Goal: Task Accomplishment & Management: Complete application form

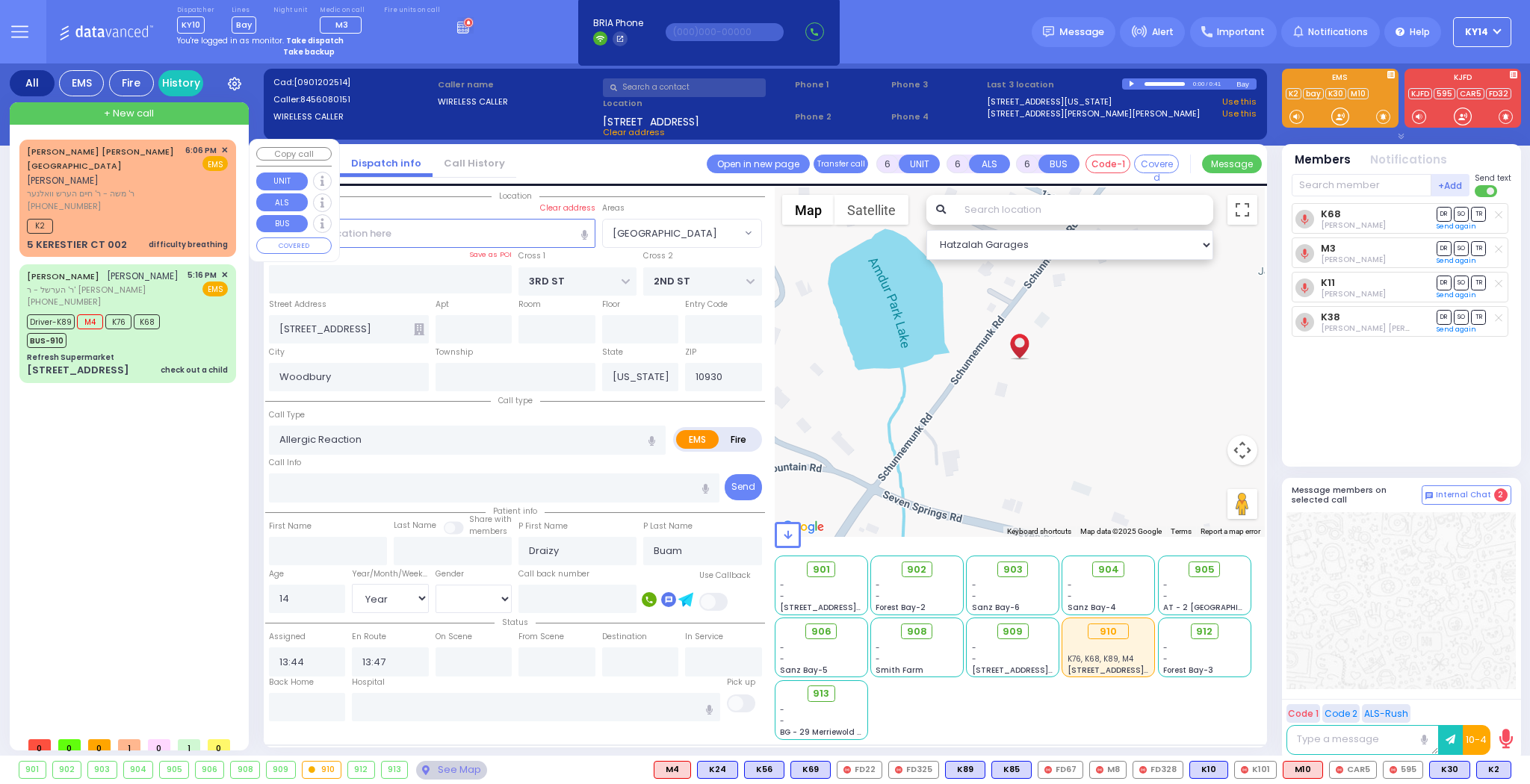
select select "[GEOGRAPHIC_DATA]"
select select "Year"
click at [140, 200] on div "[PHONE_NUMBER]" at bounding box center [104, 206] width 153 height 13
type input "2"
type input "1"
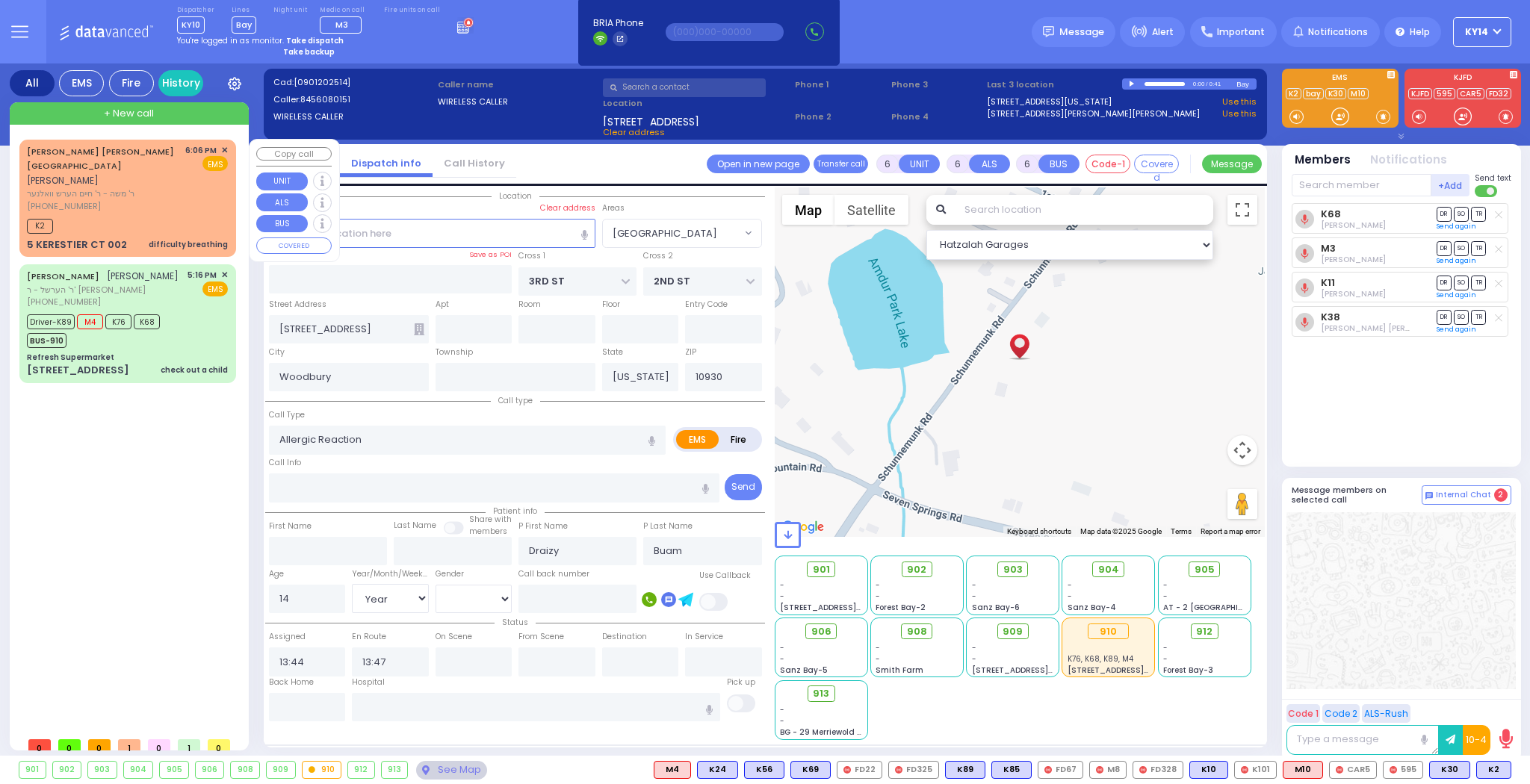
type input "1"
select select
type input "difficulty breathing"
radio input "true"
type input "[PERSON_NAME]"
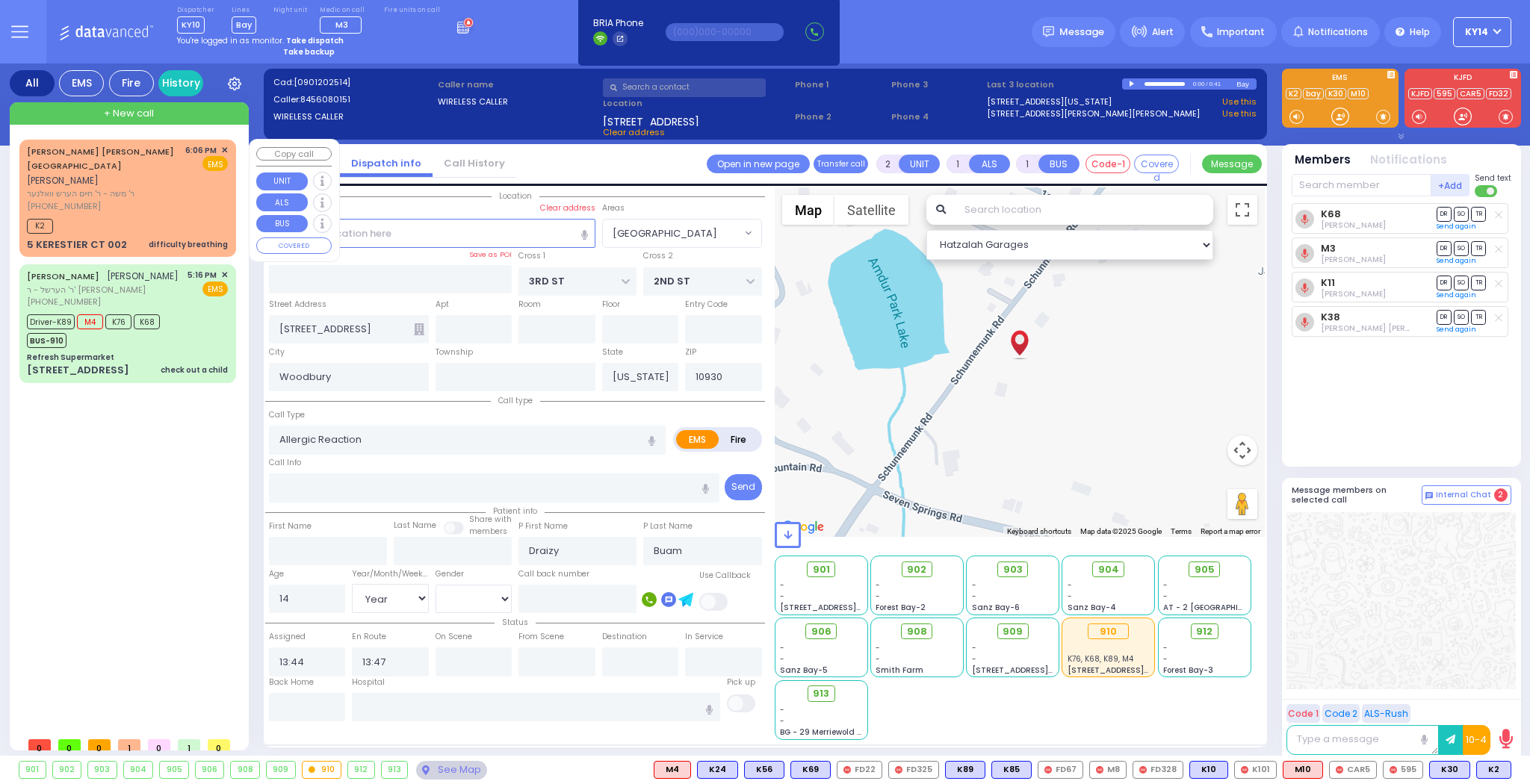
type input "MAYEROVITZ"
select select
type input "18:06"
type input "18:09"
type input "GETZIL BERGER BLVD"
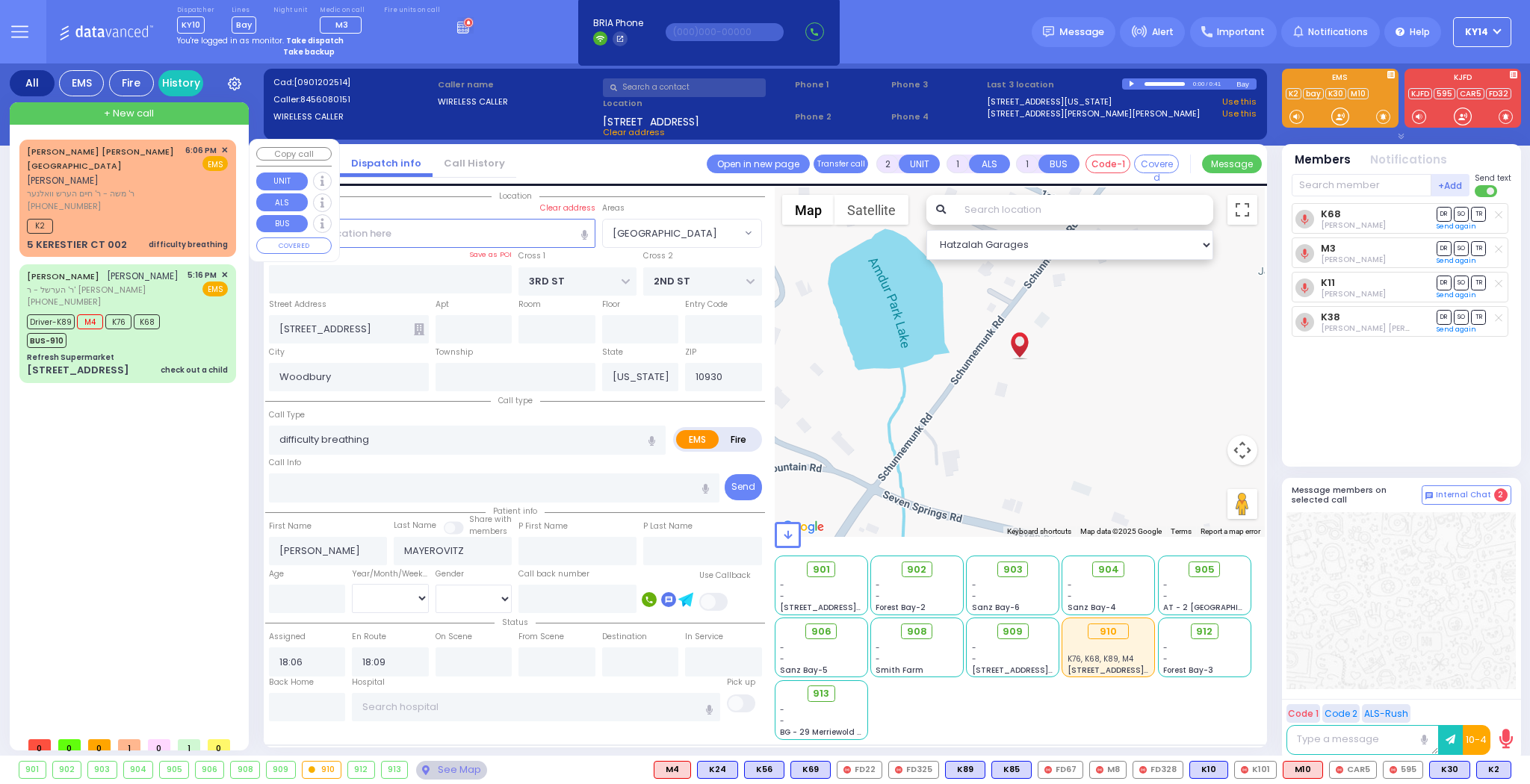
type input "KAHAN DR"
type input "5 KERESTIER CT"
type input "002"
type input "[PERSON_NAME]"
type input "10950"
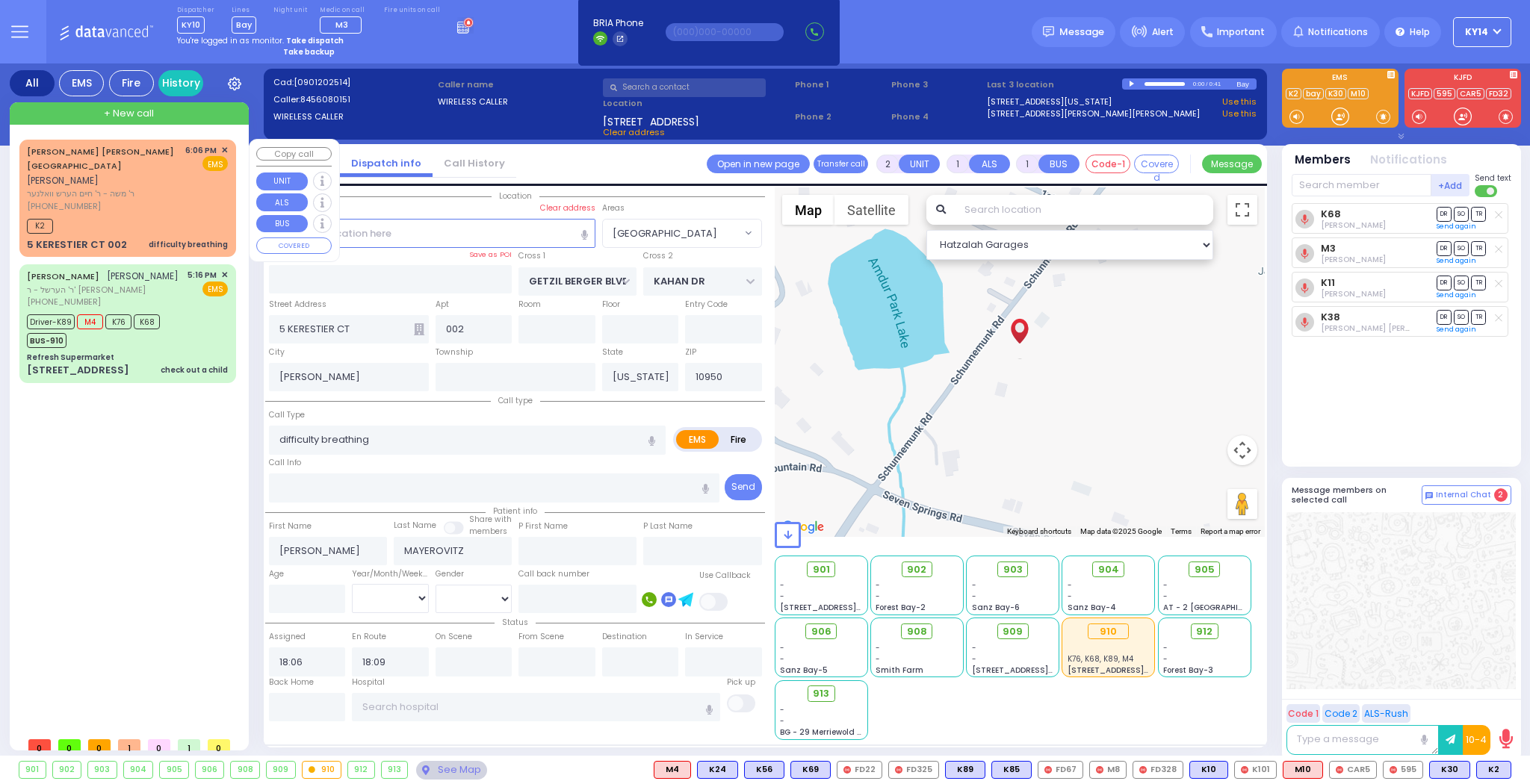
select select "Hatzalah Garages"
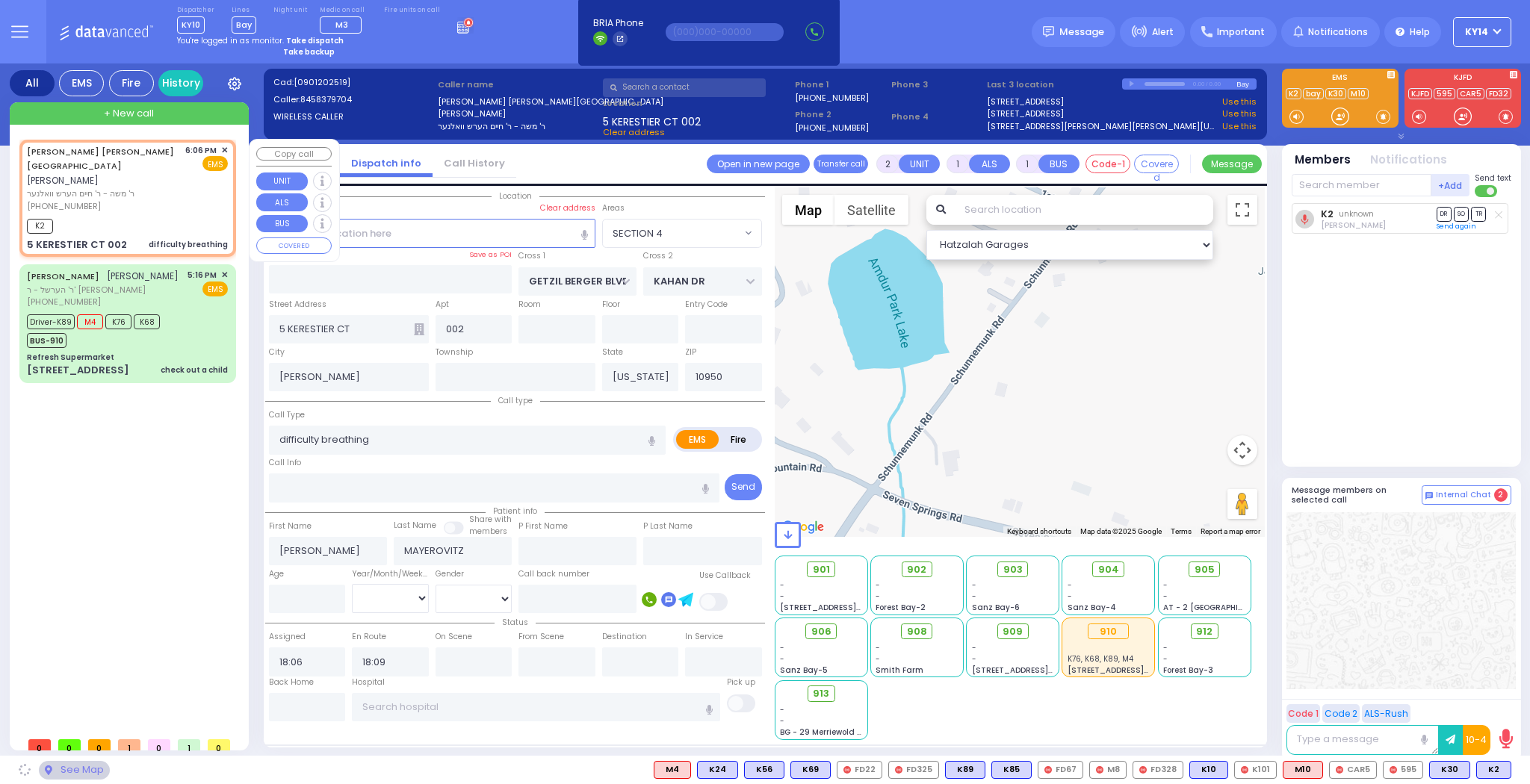
select select "SECTION 4"
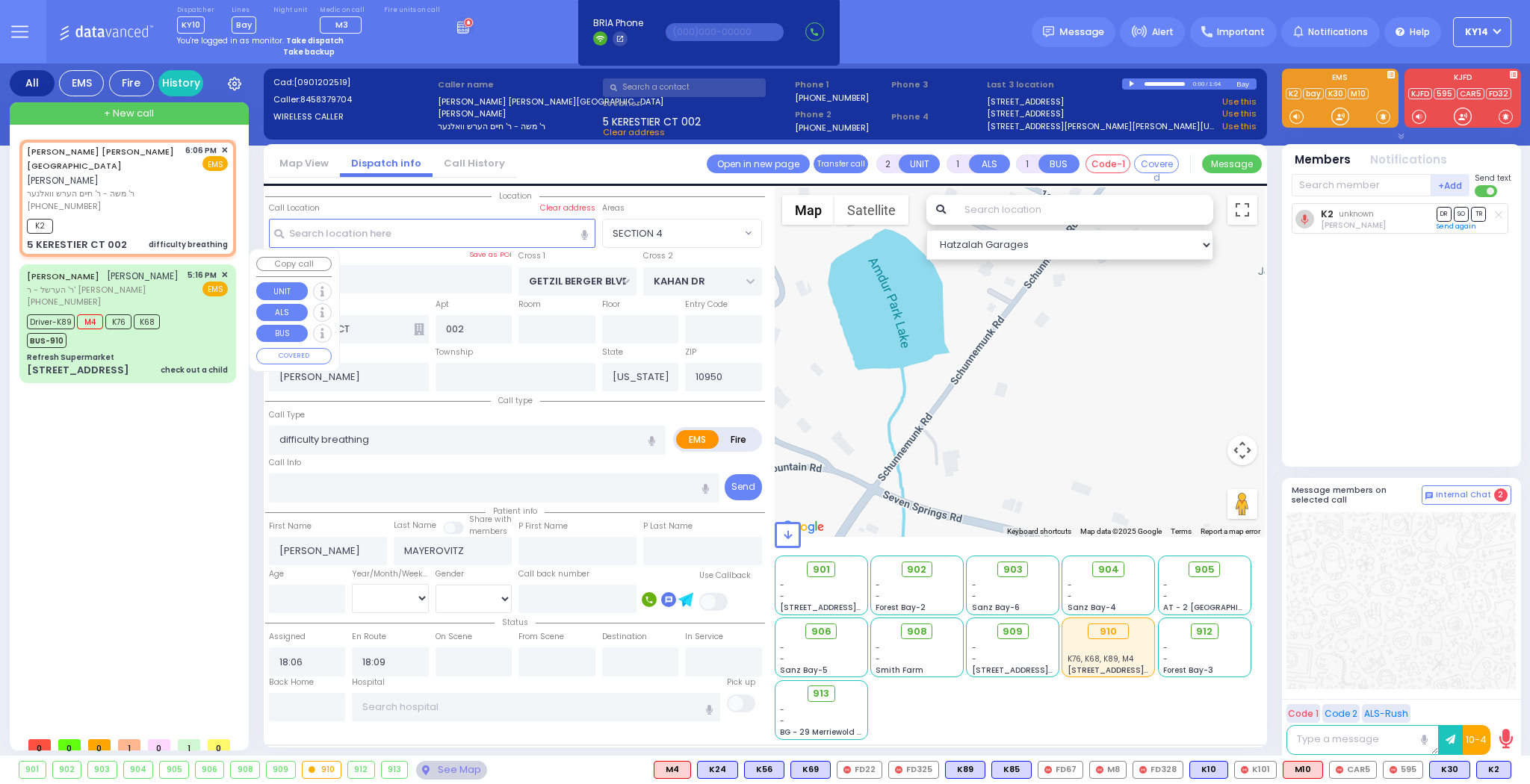
click at [161, 290] on div "[PERSON_NAME] [PERSON_NAME] ר' הערשל - ר' [PERSON_NAME] [PHONE_NUMBER] 5:16 PM …" at bounding box center [128, 289] width 201 height 39
type input "6"
select select
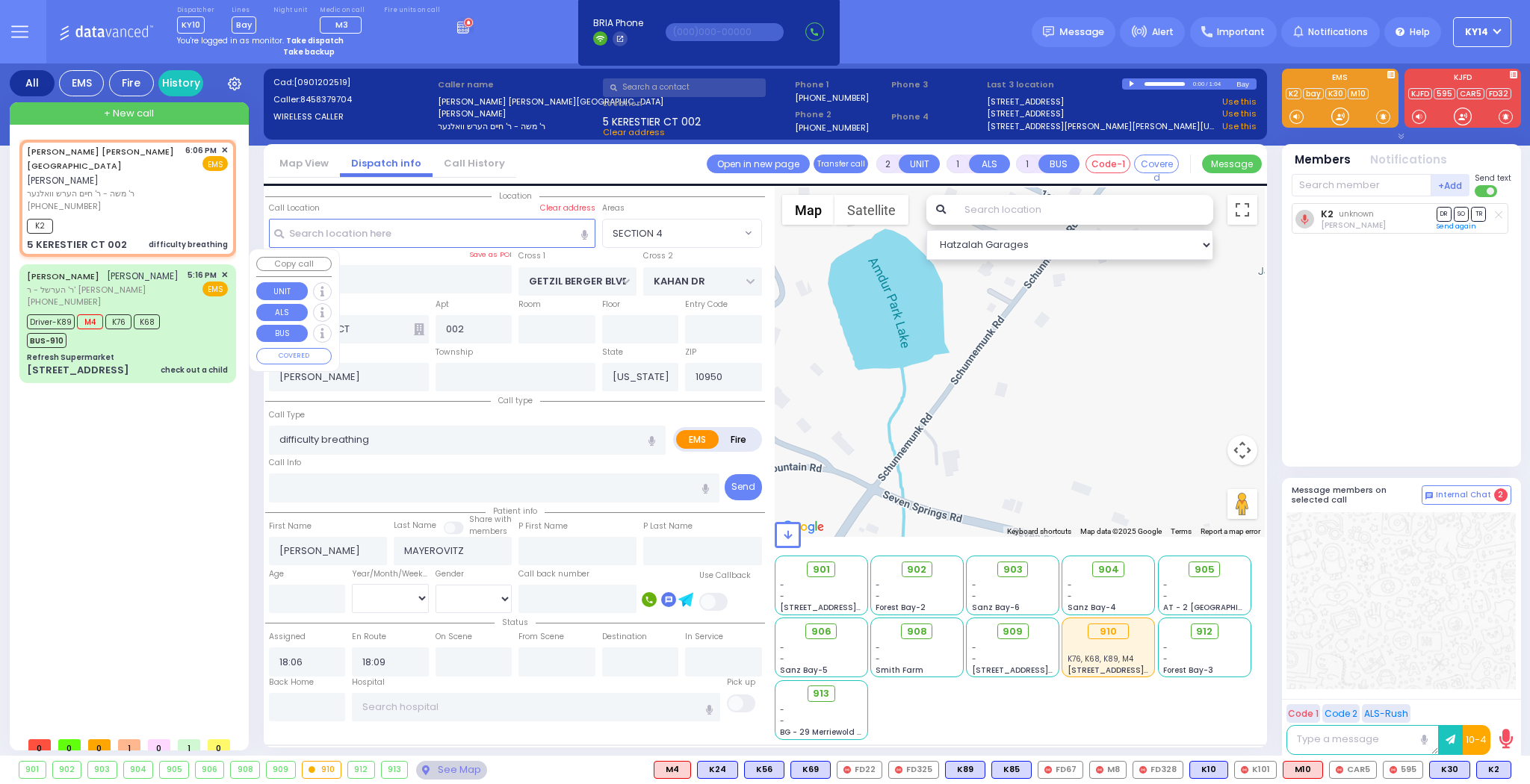
type input "check out a child"
radio input "true"
type input "[PERSON_NAME]"
type input "Binyumin"
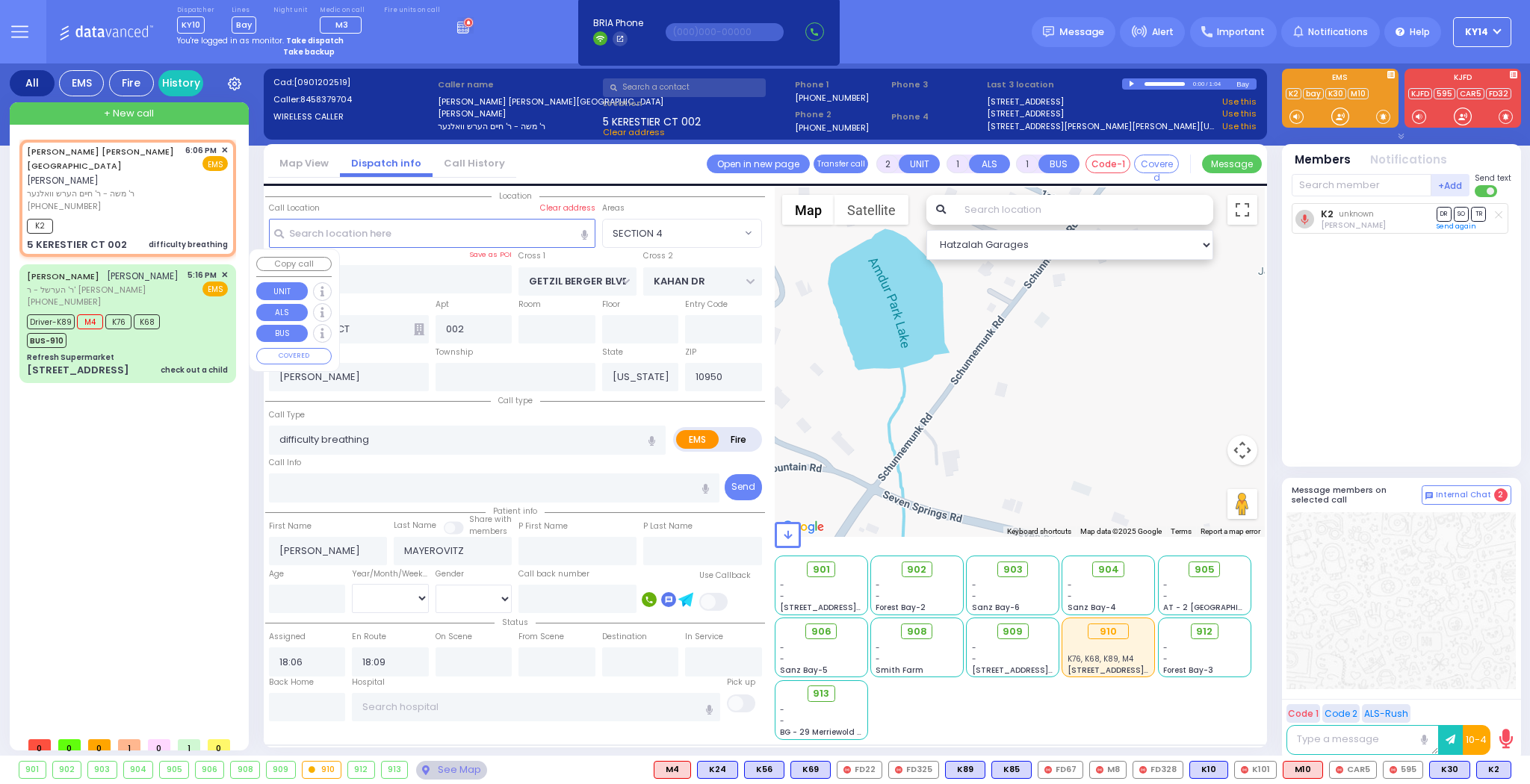
type input "[PERSON_NAME]"
type input "8"
select select "Year"
select select "[DEMOGRAPHIC_DATA]"
type input "17:16"
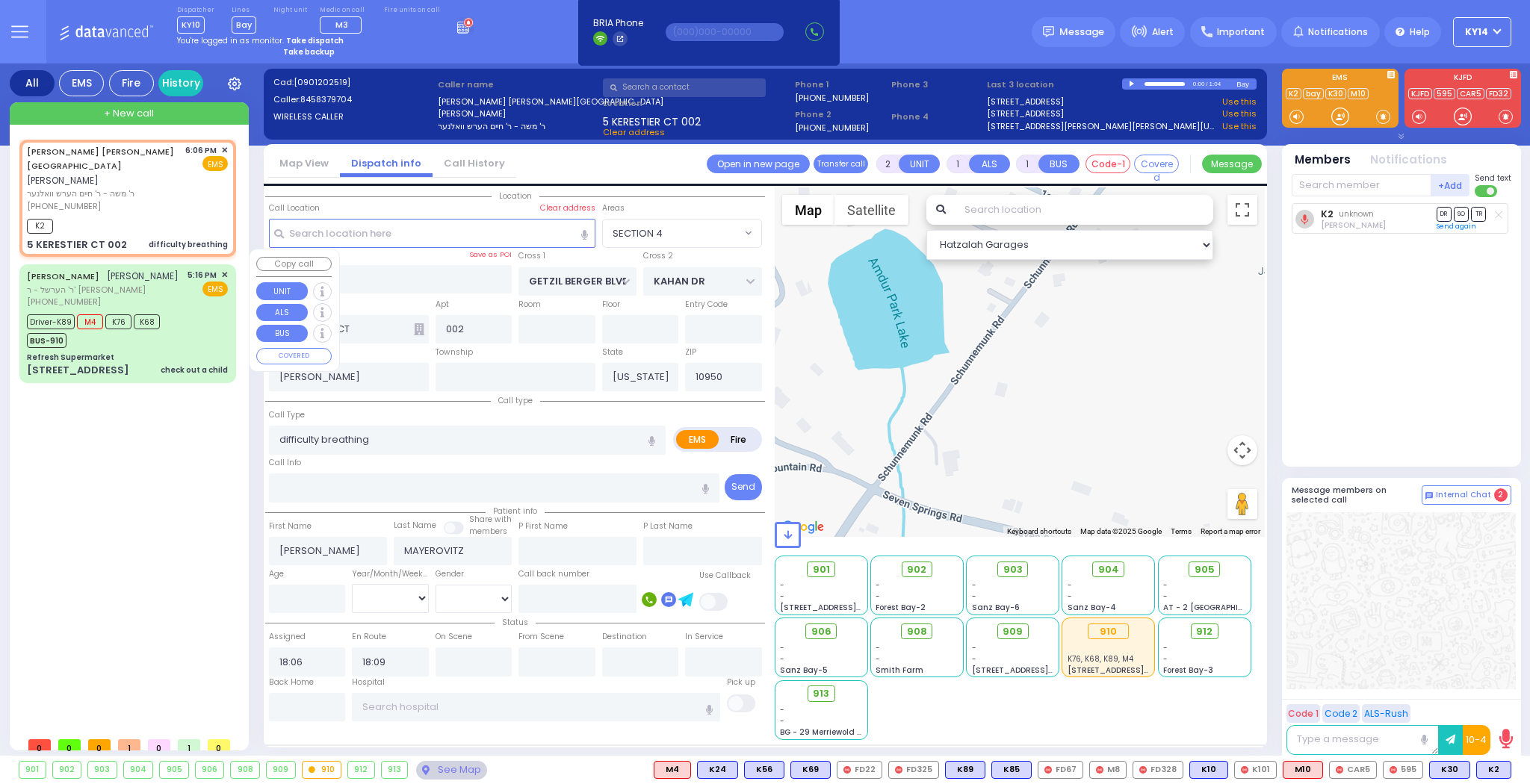
type input "17:18"
type input "17:23"
type input "17:45"
type input "18:45"
type input "19:15"
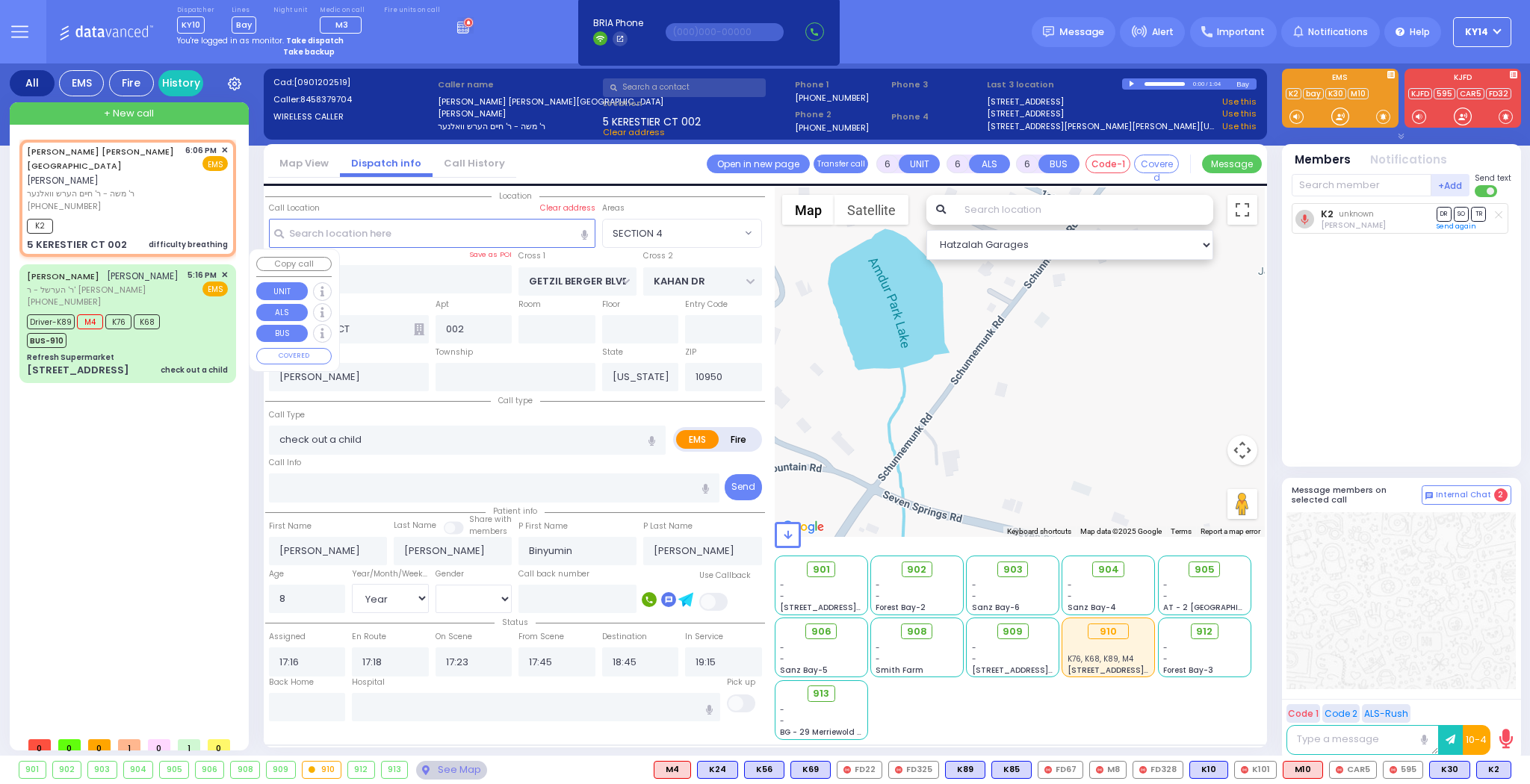
select select "Hatzalah Garages"
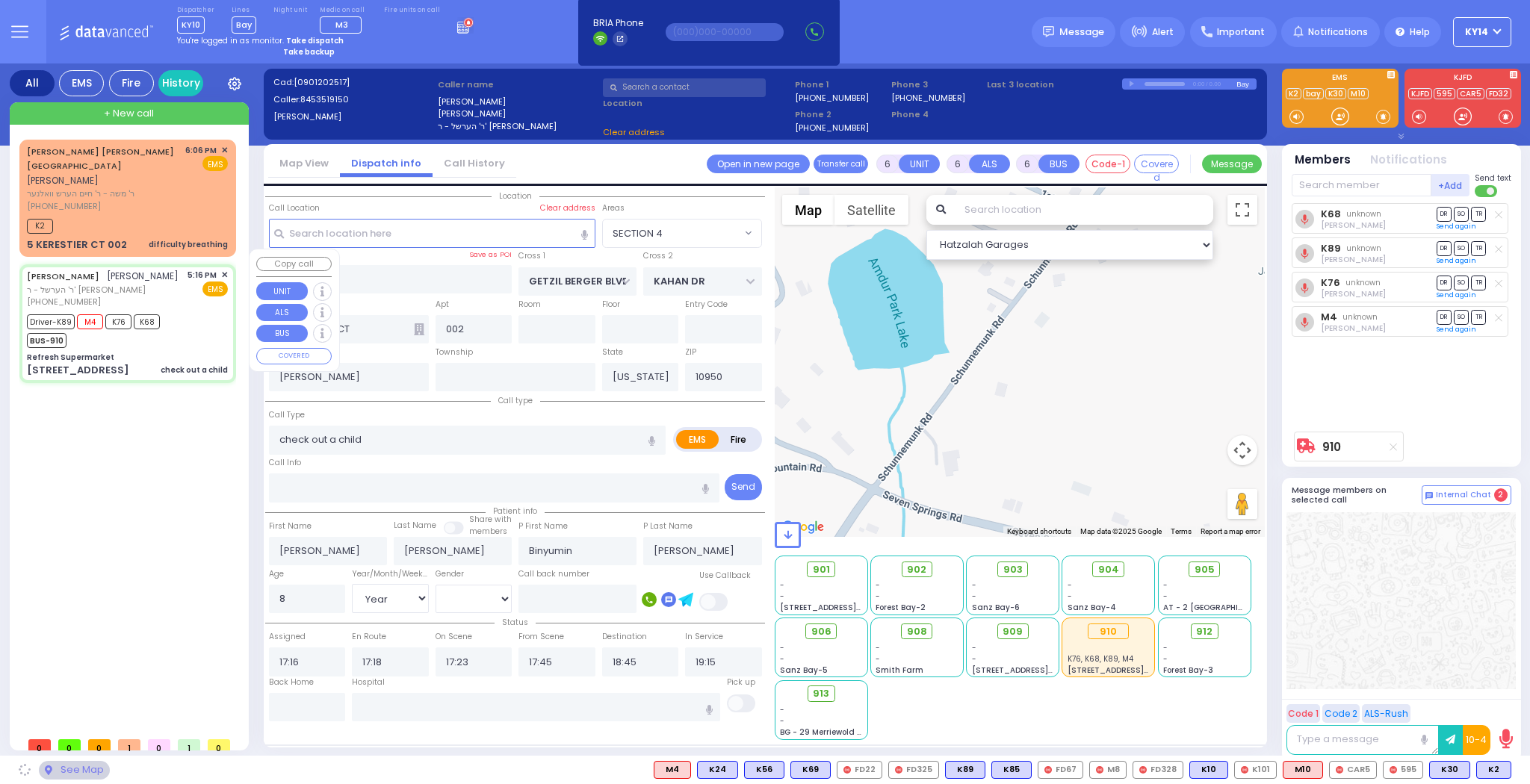
type input "Refresh Supermarket"
type input "RATZFERT WAY"
type input "HAMASPIK WAY"
type input "[STREET_ADDRESS]"
type input "Monroe"
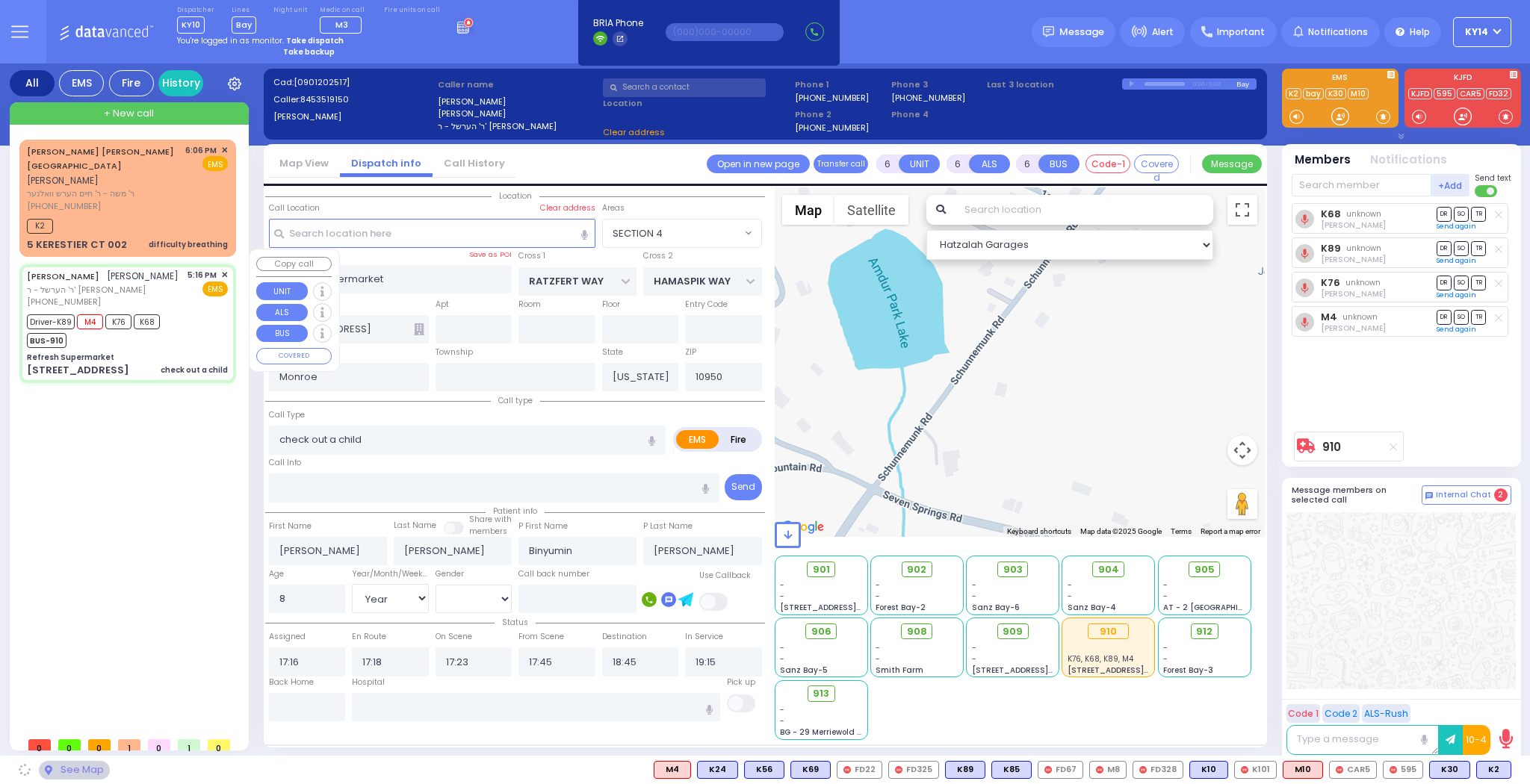
select select "SECTION 4"
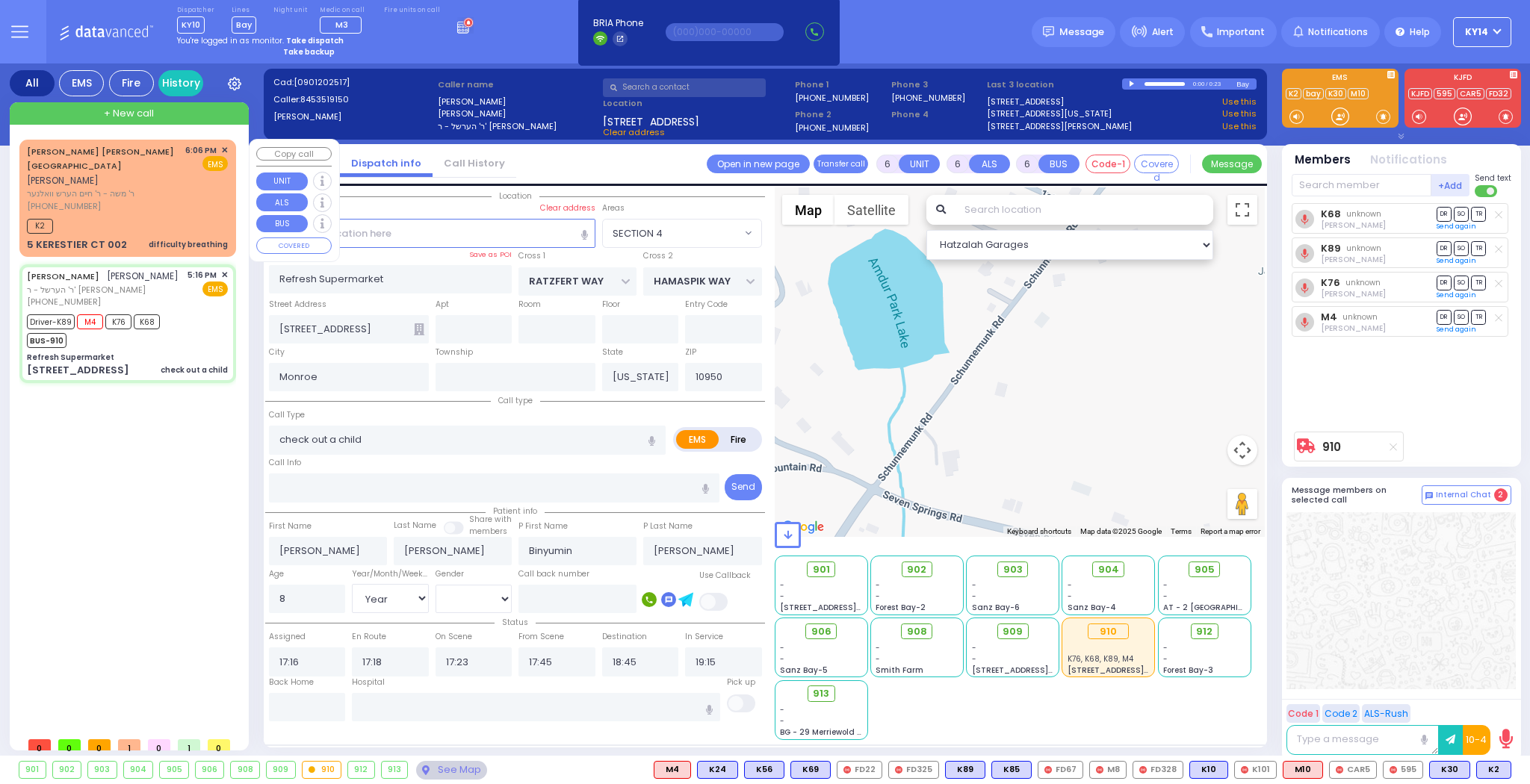
click at [143, 170] on div "[PERSON_NAME] [PERSON_NAME] אשר זעליג [PERSON_NAME]" at bounding box center [104, 166] width 153 height 44
type input "2"
type input "1"
select select
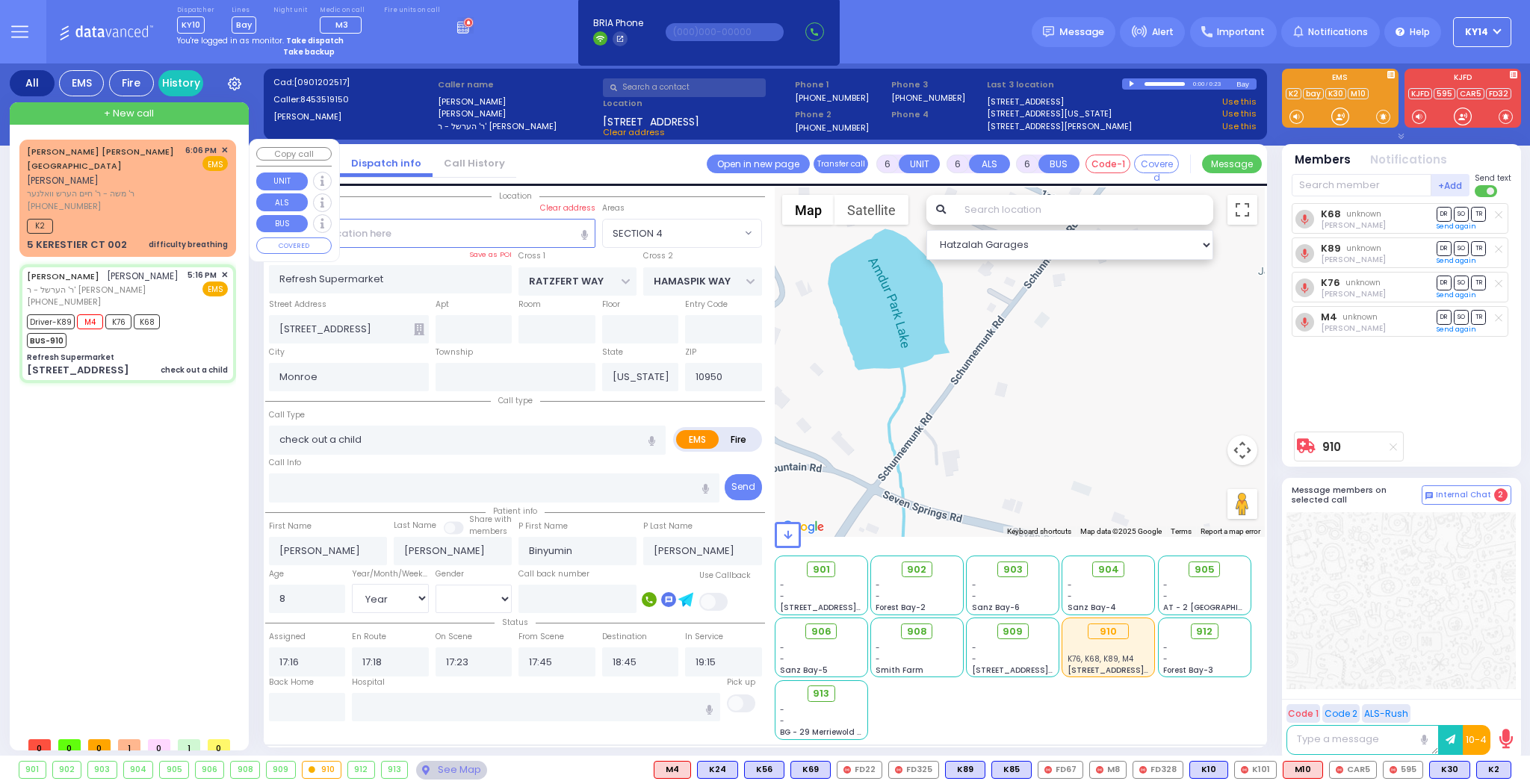
type input "difficulty breathing"
radio input "true"
type input "[PERSON_NAME]"
type input "MAYEROVITZ"
select select
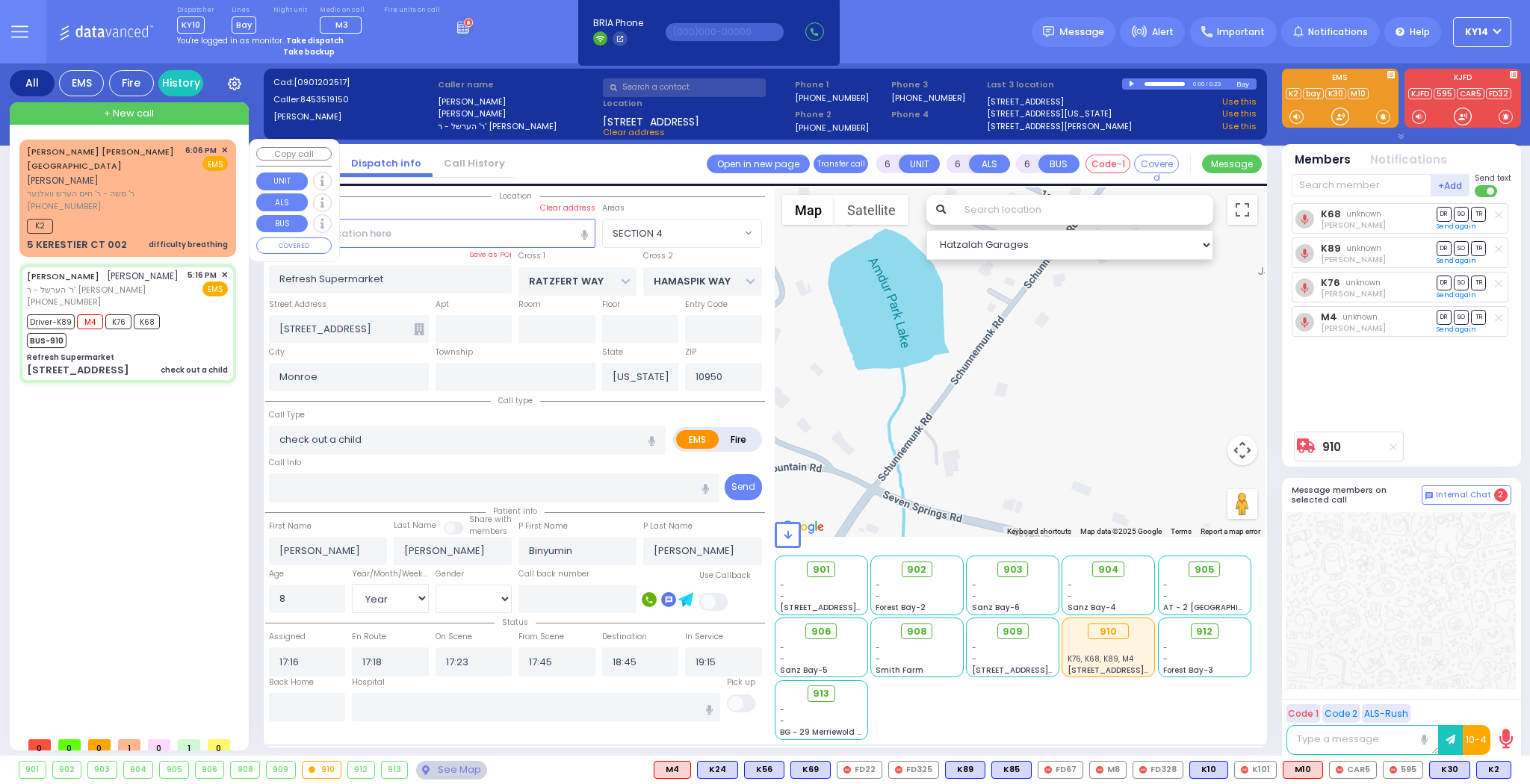
select select
type input "18:06"
type input "18:09"
select select "Hatzalah Garages"
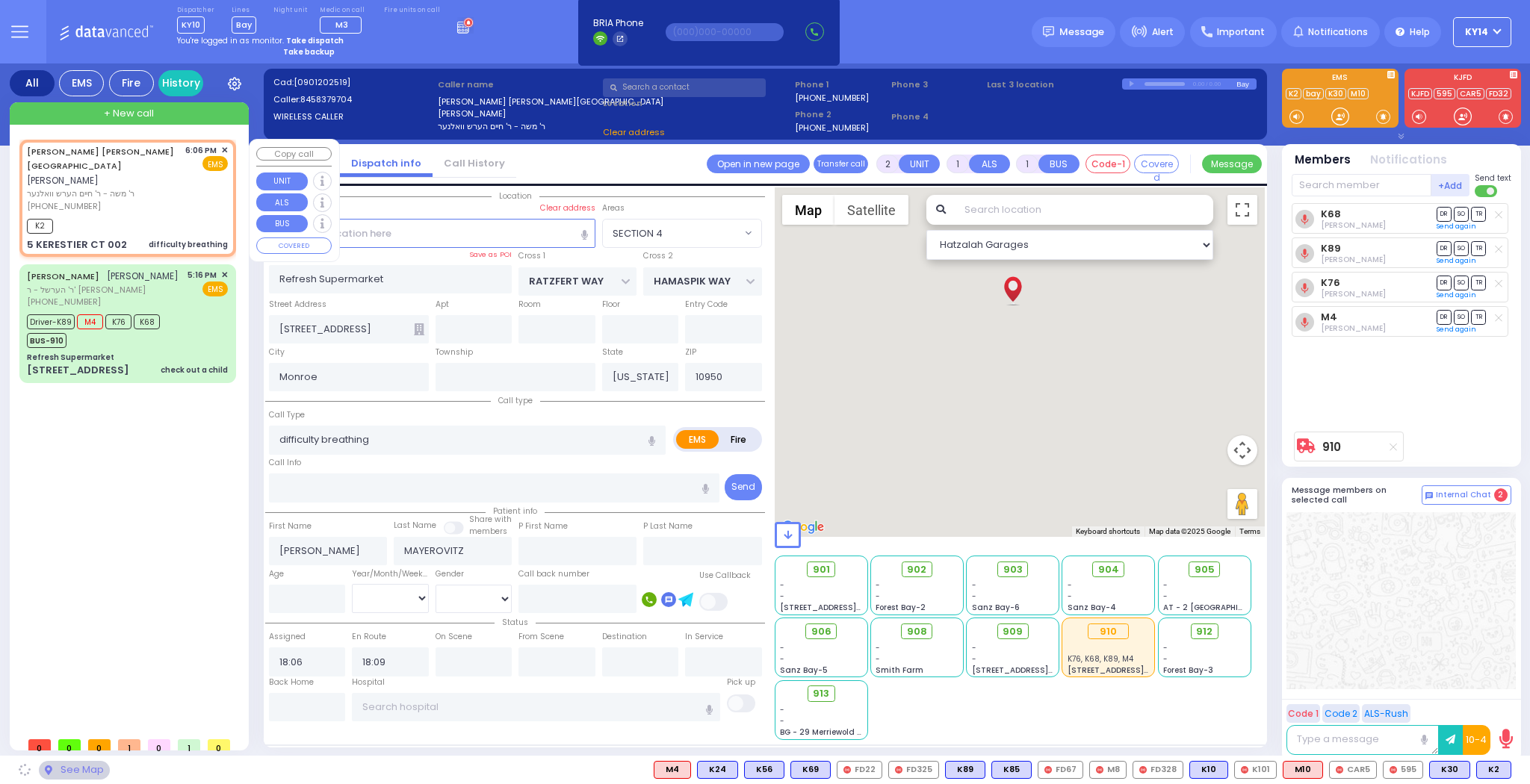
type input "GETZIL BERGER BLVD"
type input "KAHAN DR"
type input "5 KERESTIER CT"
type input "002"
type input "[PERSON_NAME]"
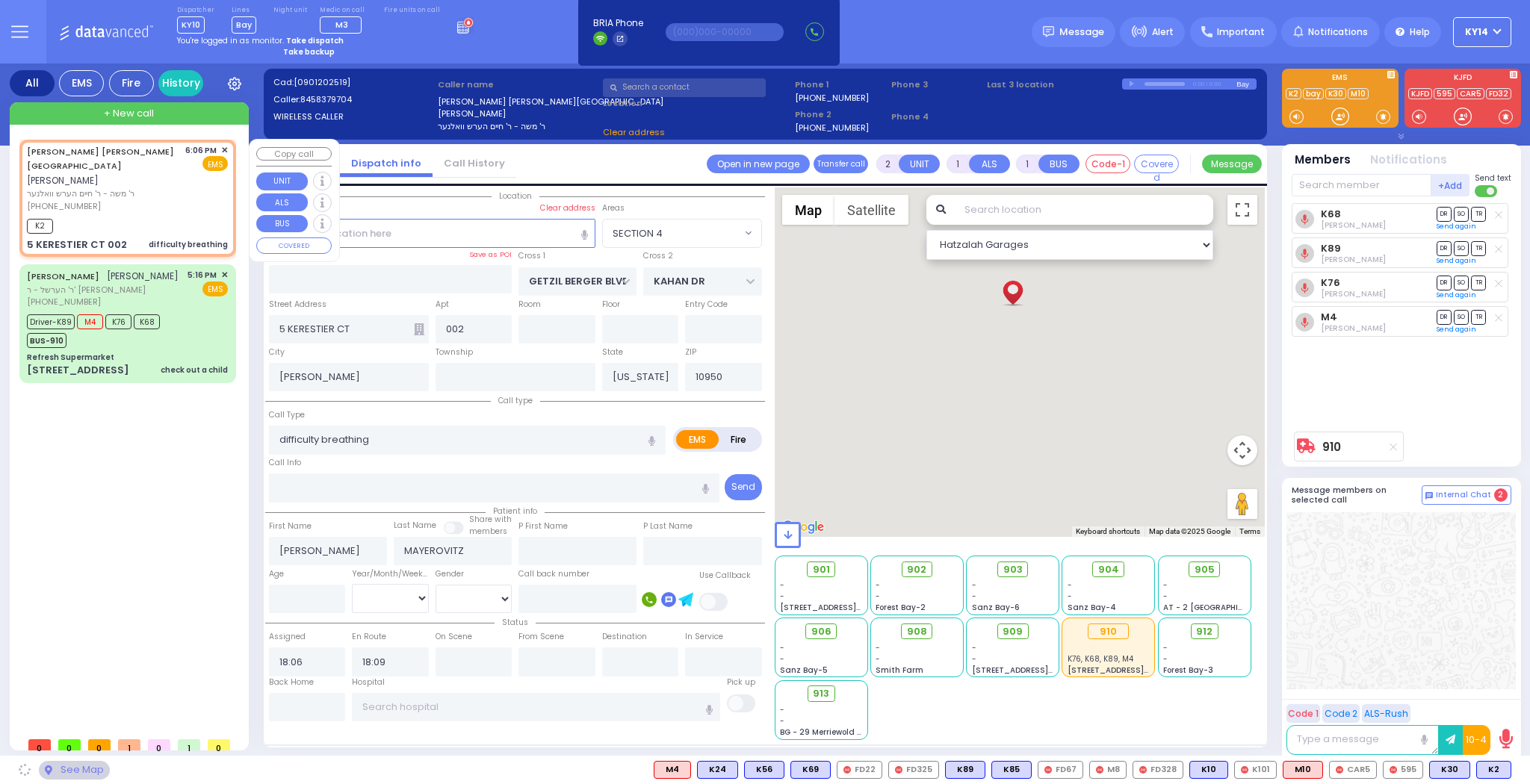
select select "SECTION 4"
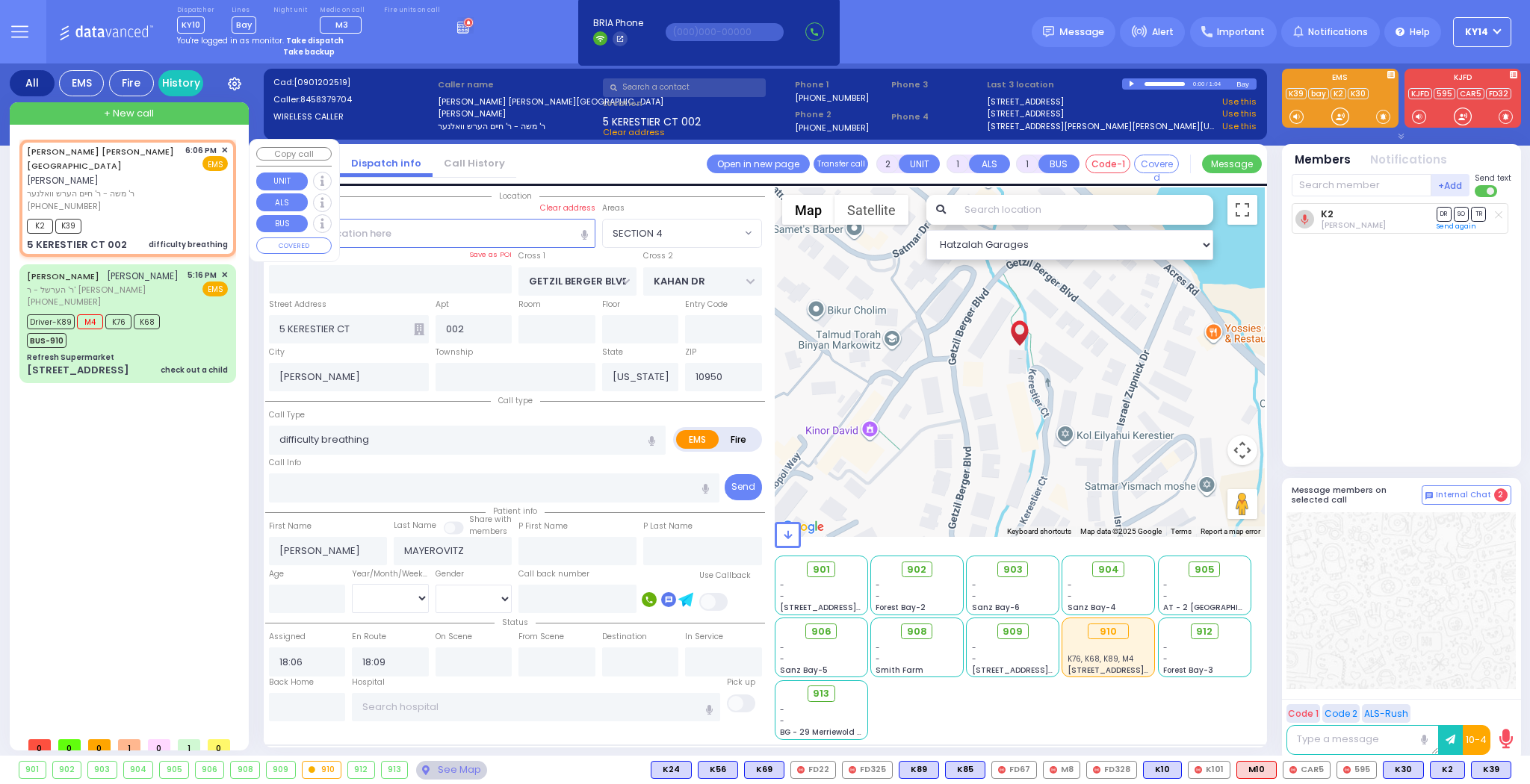
select select
radio input "true"
select select
select select "Hatzalah Garages"
select select "SECTION 4"
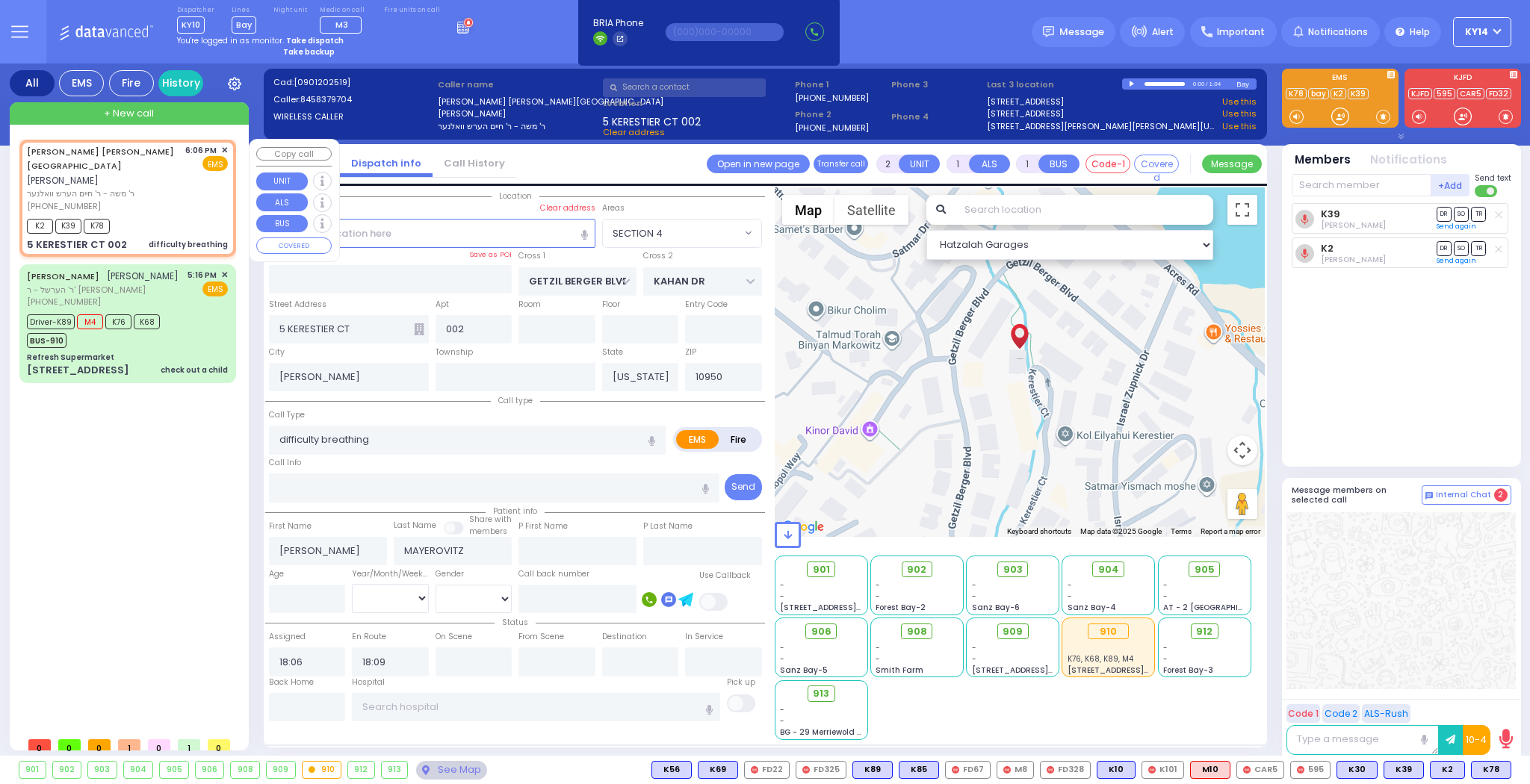
select select
radio input "true"
select select
select select "Hatzalah Garages"
select select "SECTION 4"
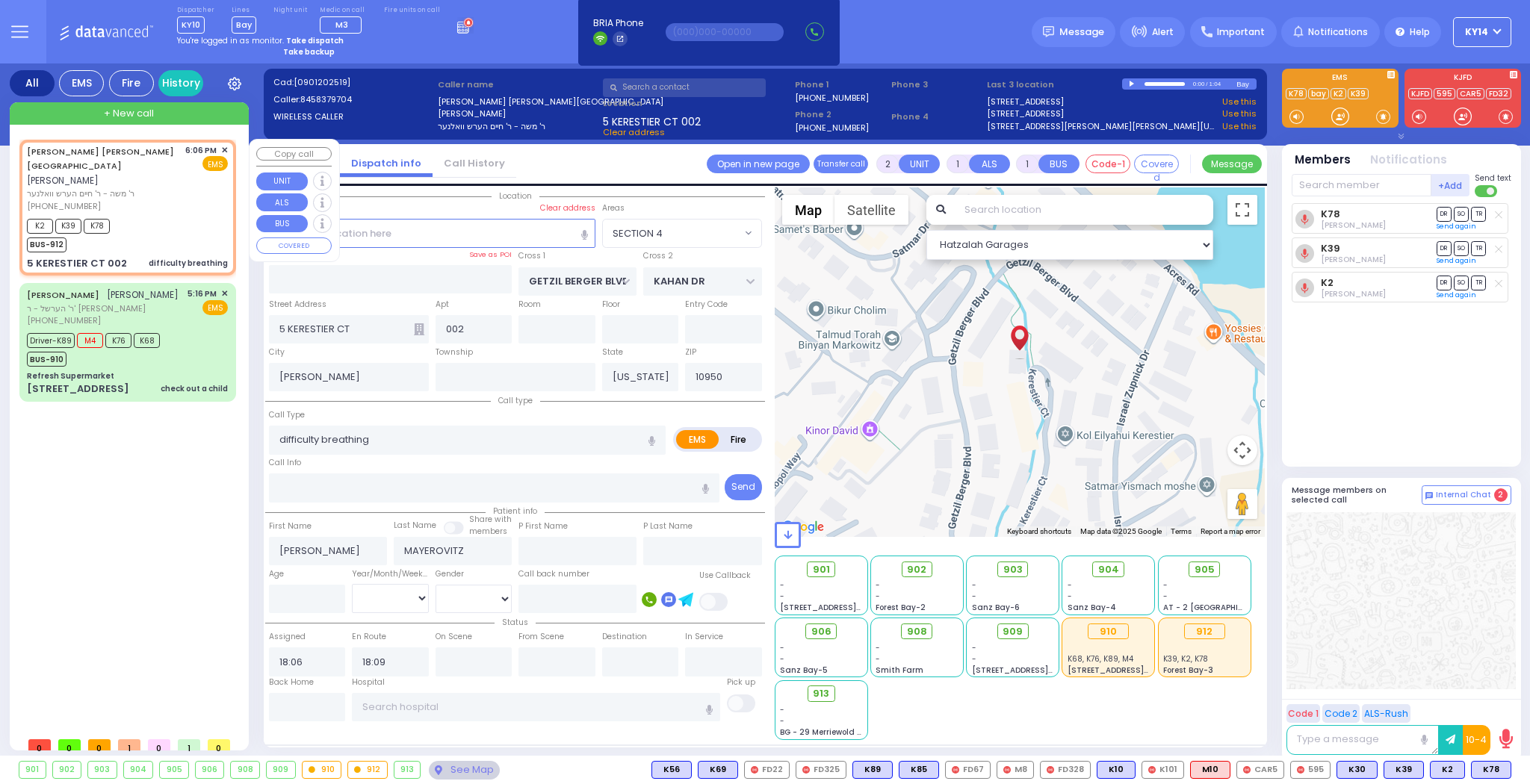
select select
radio input "true"
select select
select select "Hatzalah Garages"
select select "SECTION 4"
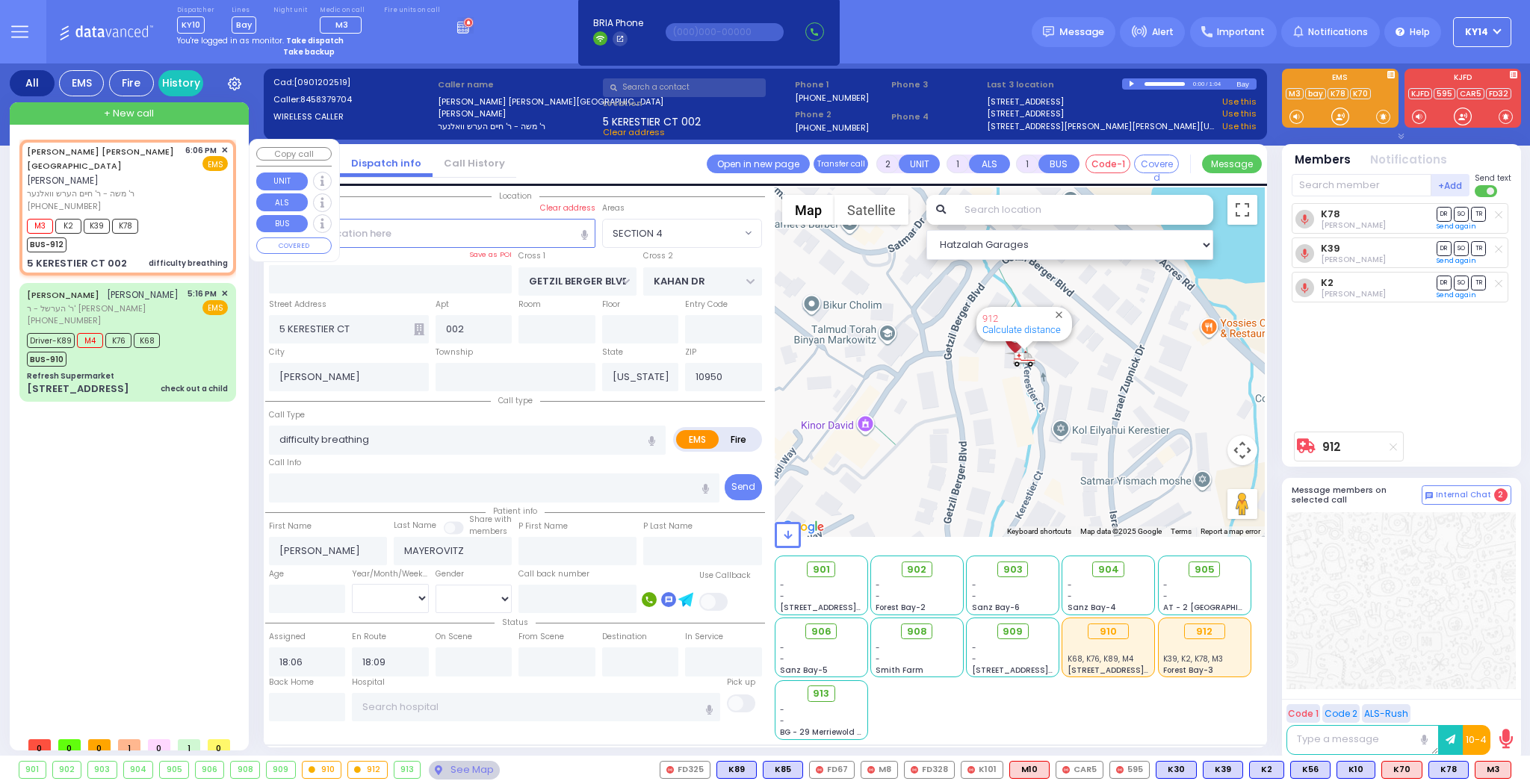
select select
radio input "true"
select select
select select "Hatzalah Garages"
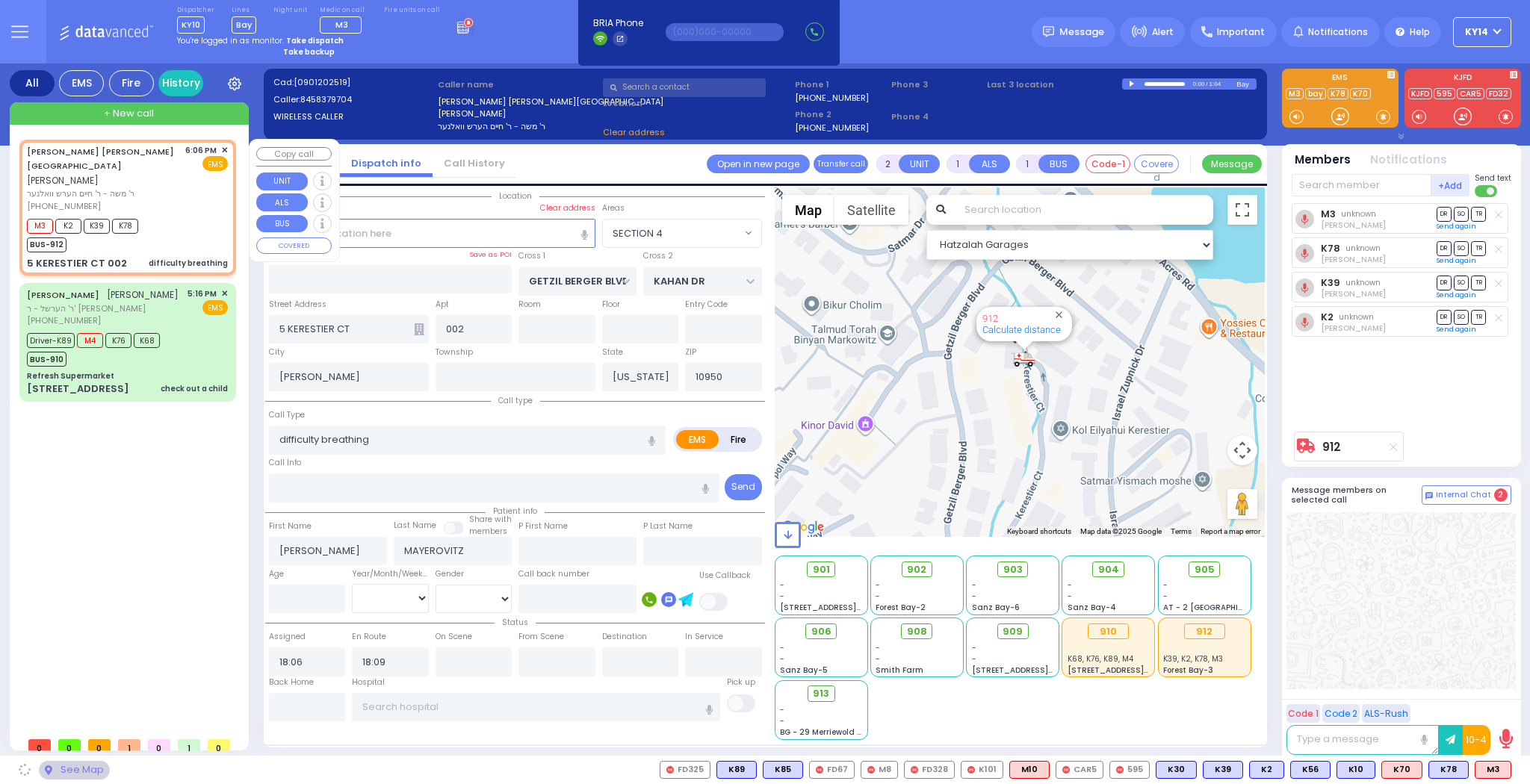
select select "SECTION 4"
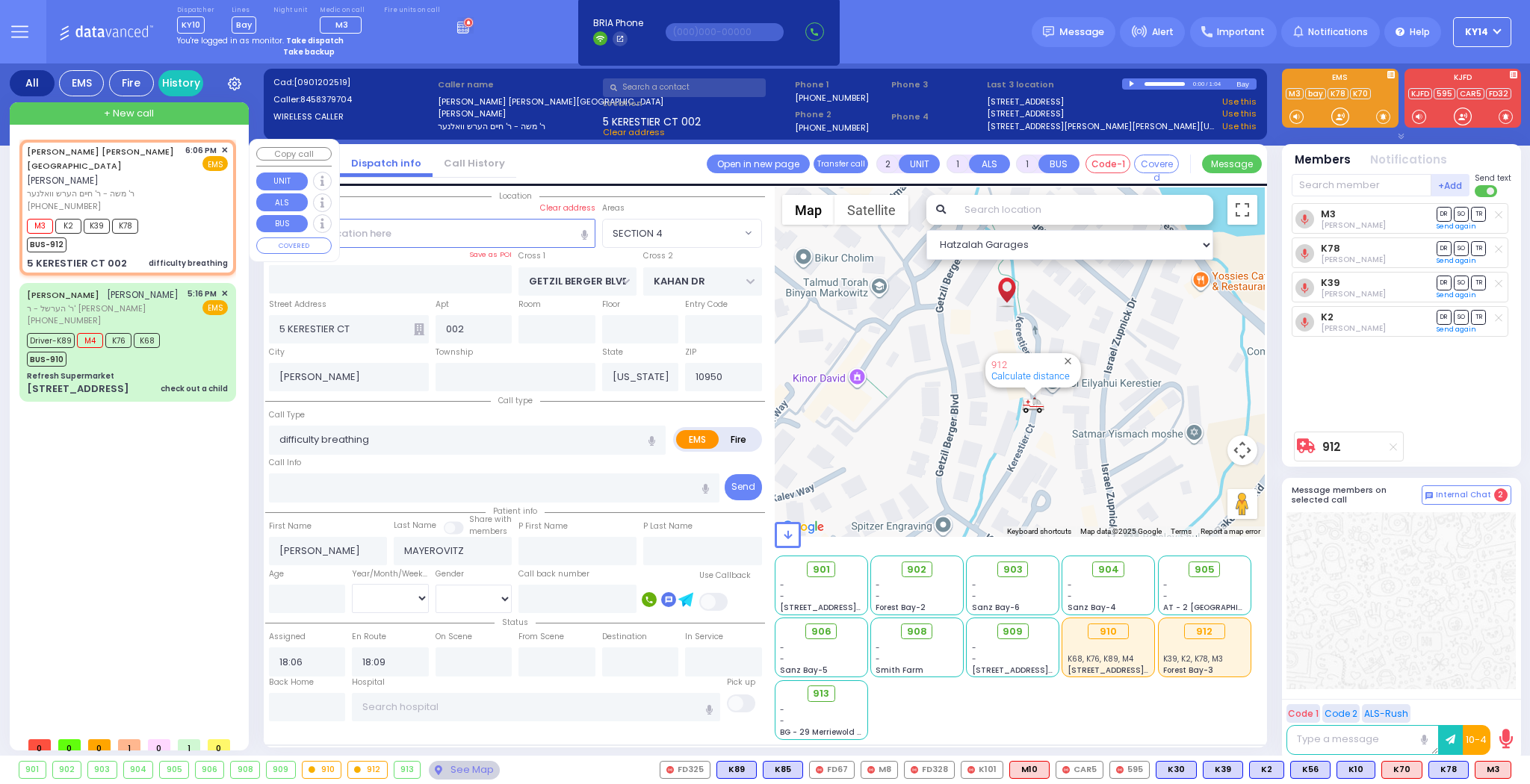
type input "6"
select select
radio input "true"
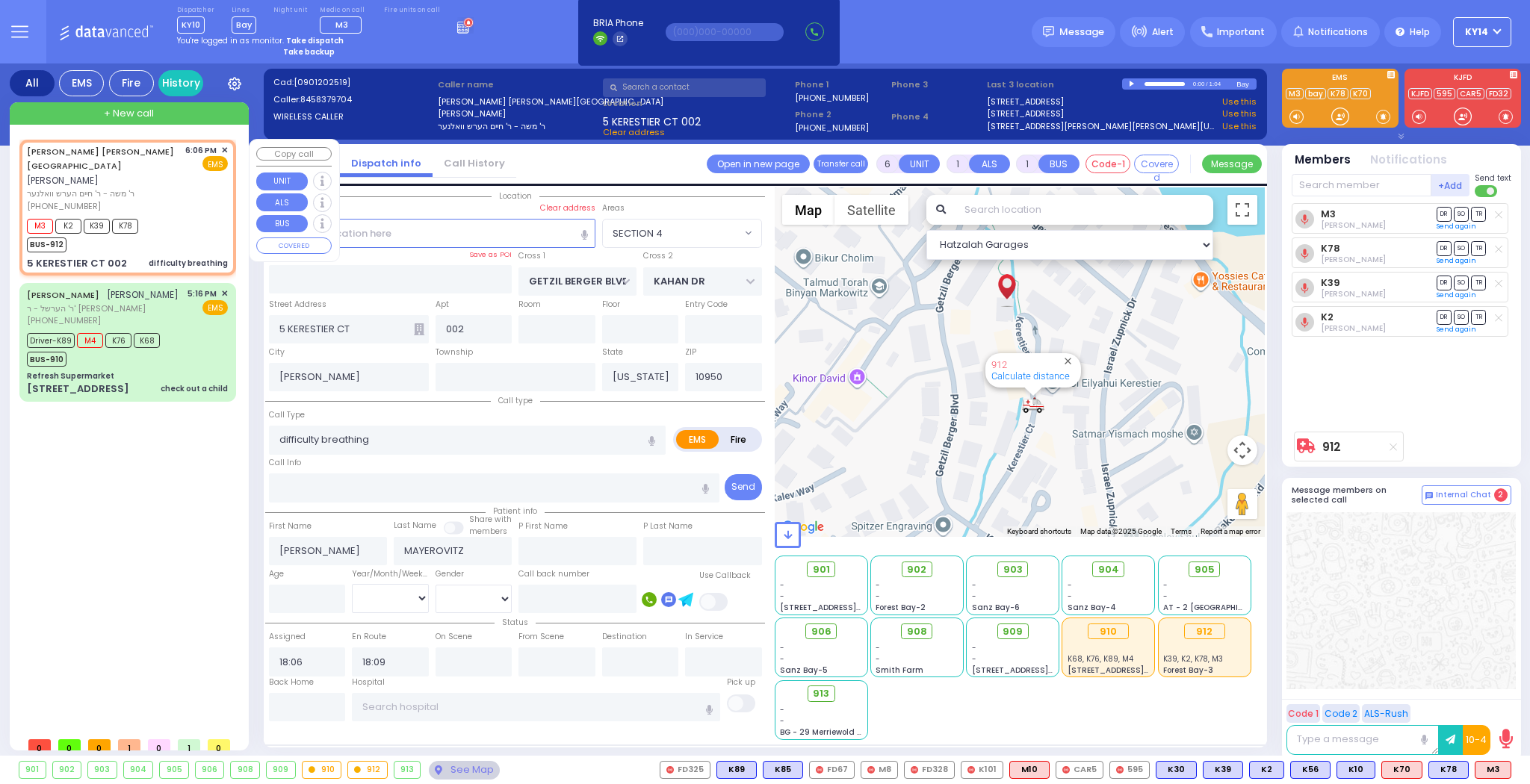
type input "Unknown"
select select "Year"
select select "Hatzalah Garages"
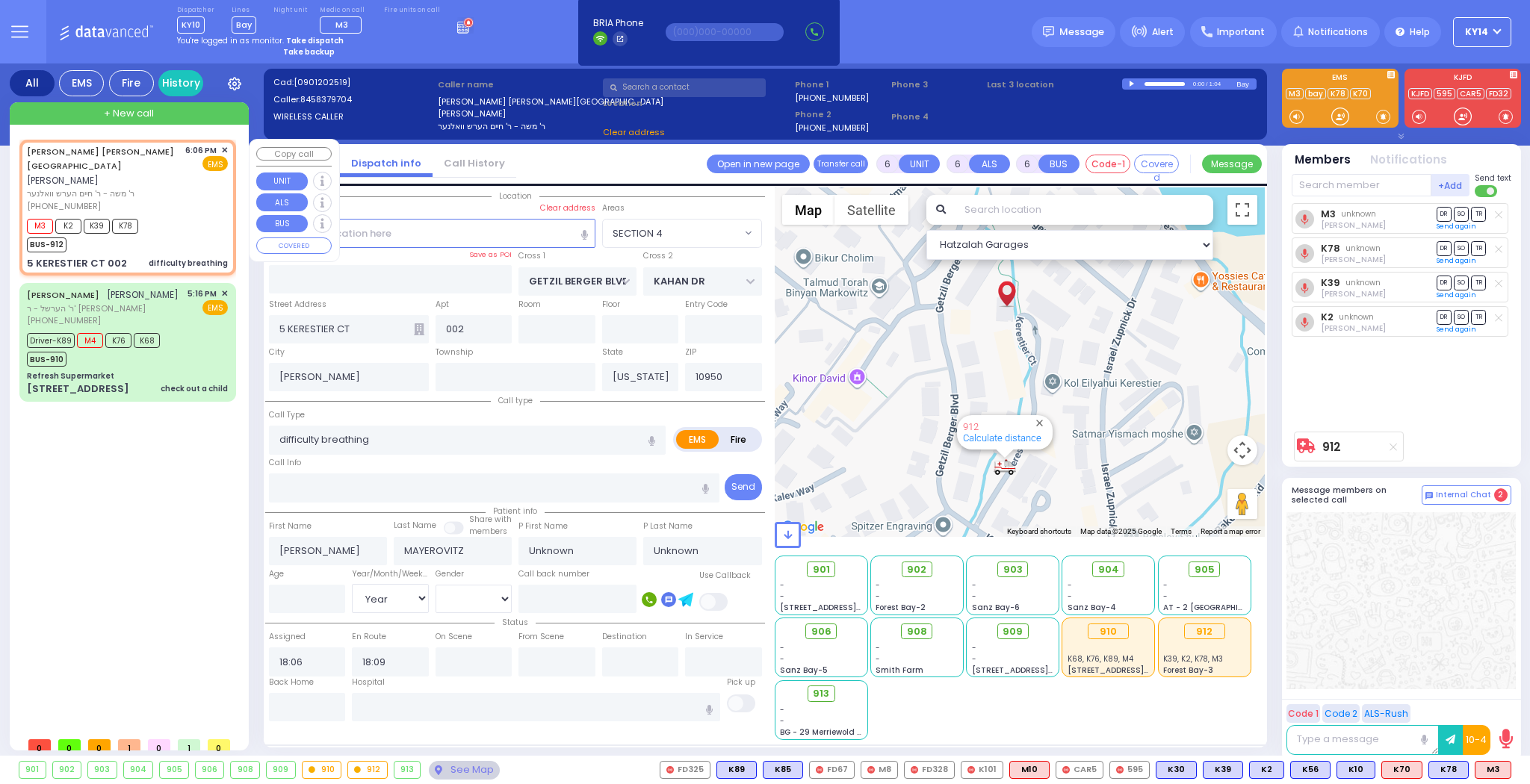
select select "SECTION 4"
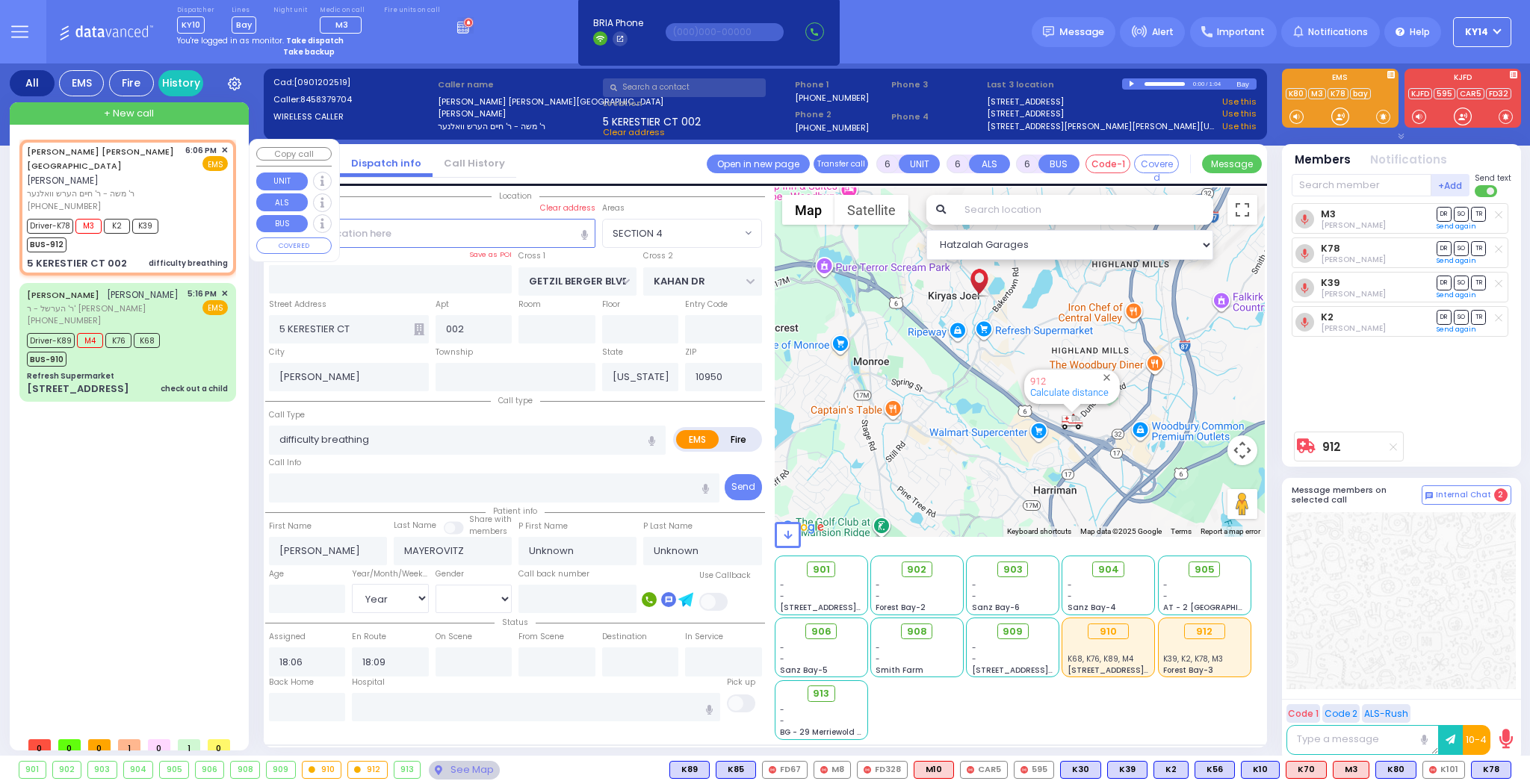
select select
radio input "true"
select select "Year"
select select "Hatzalah Garages"
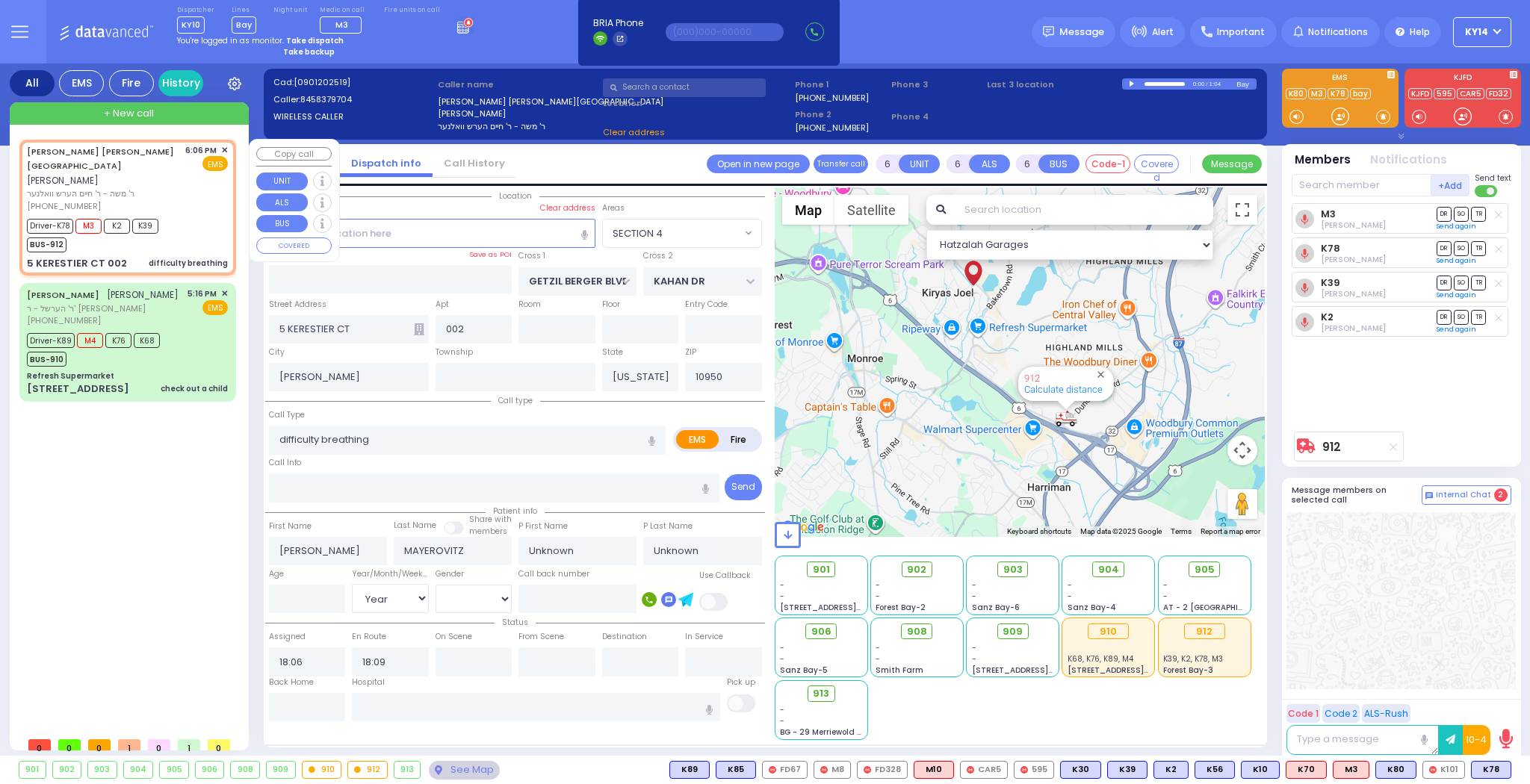
select select "SECTION 4"
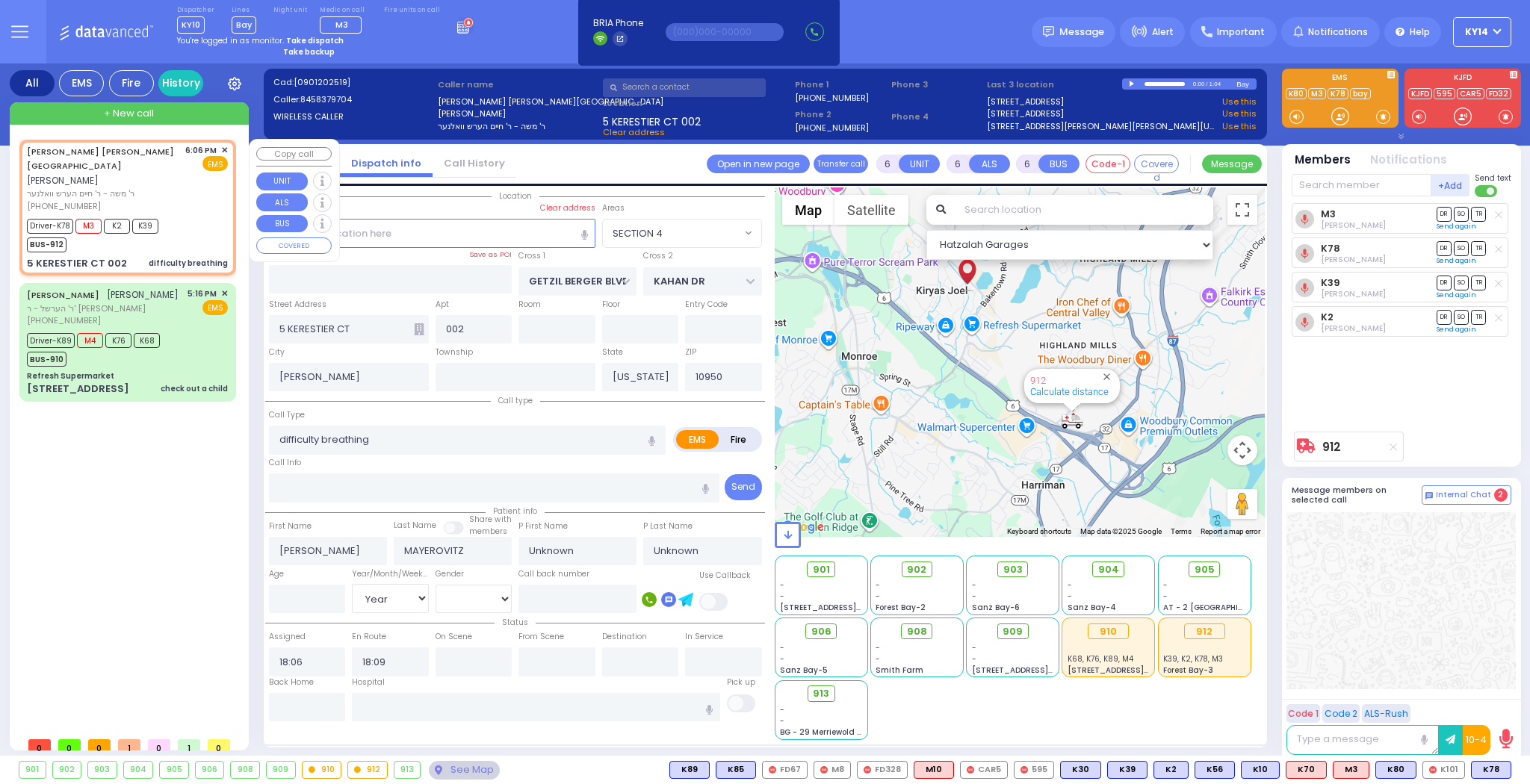
select select
radio input "true"
select select "Year"
select select "Hatzalah Garages"
select select "SECTION 4"
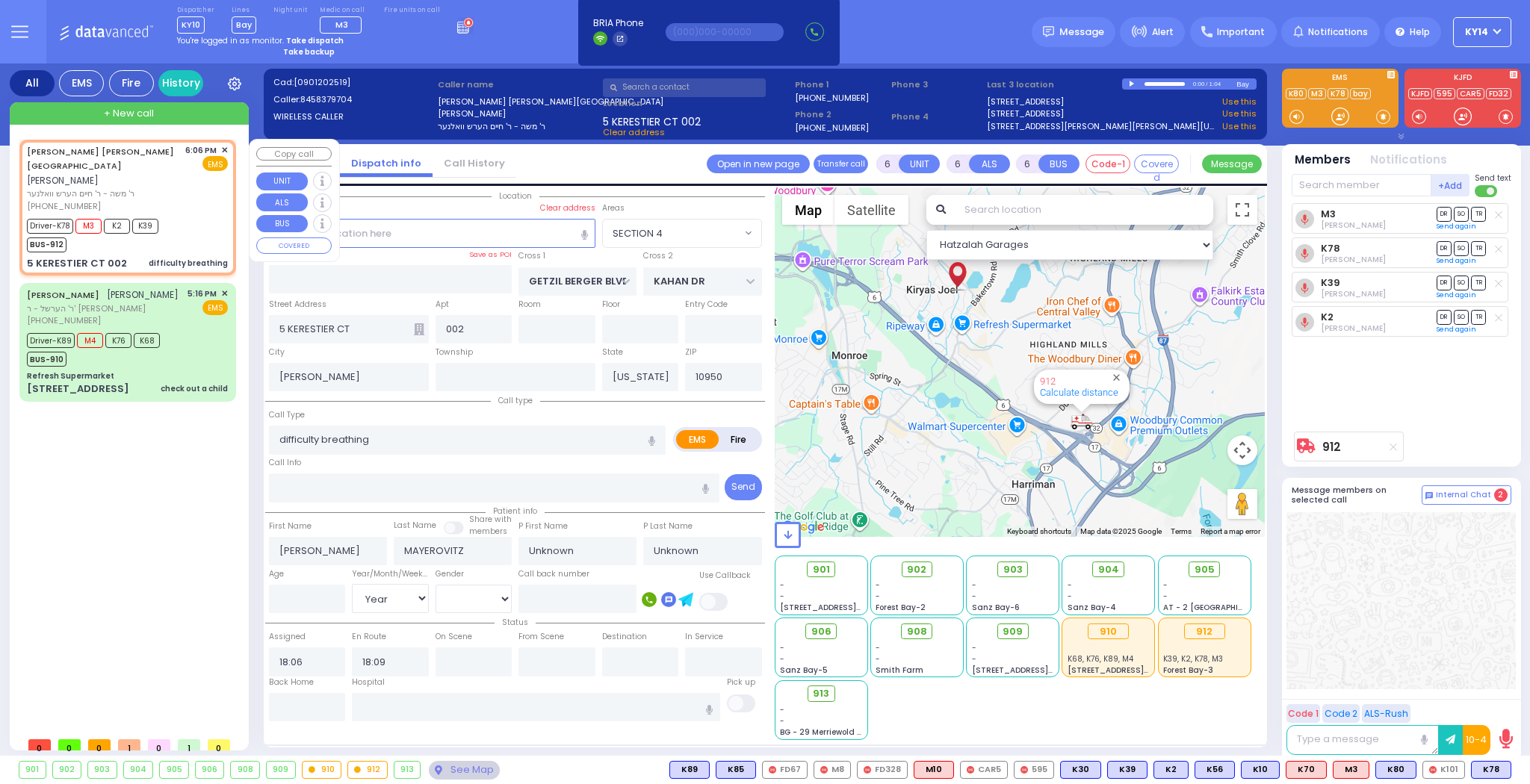
select select
radio input "true"
select select "Year"
select select "Hatzalah Garages"
select select "SECTION 4"
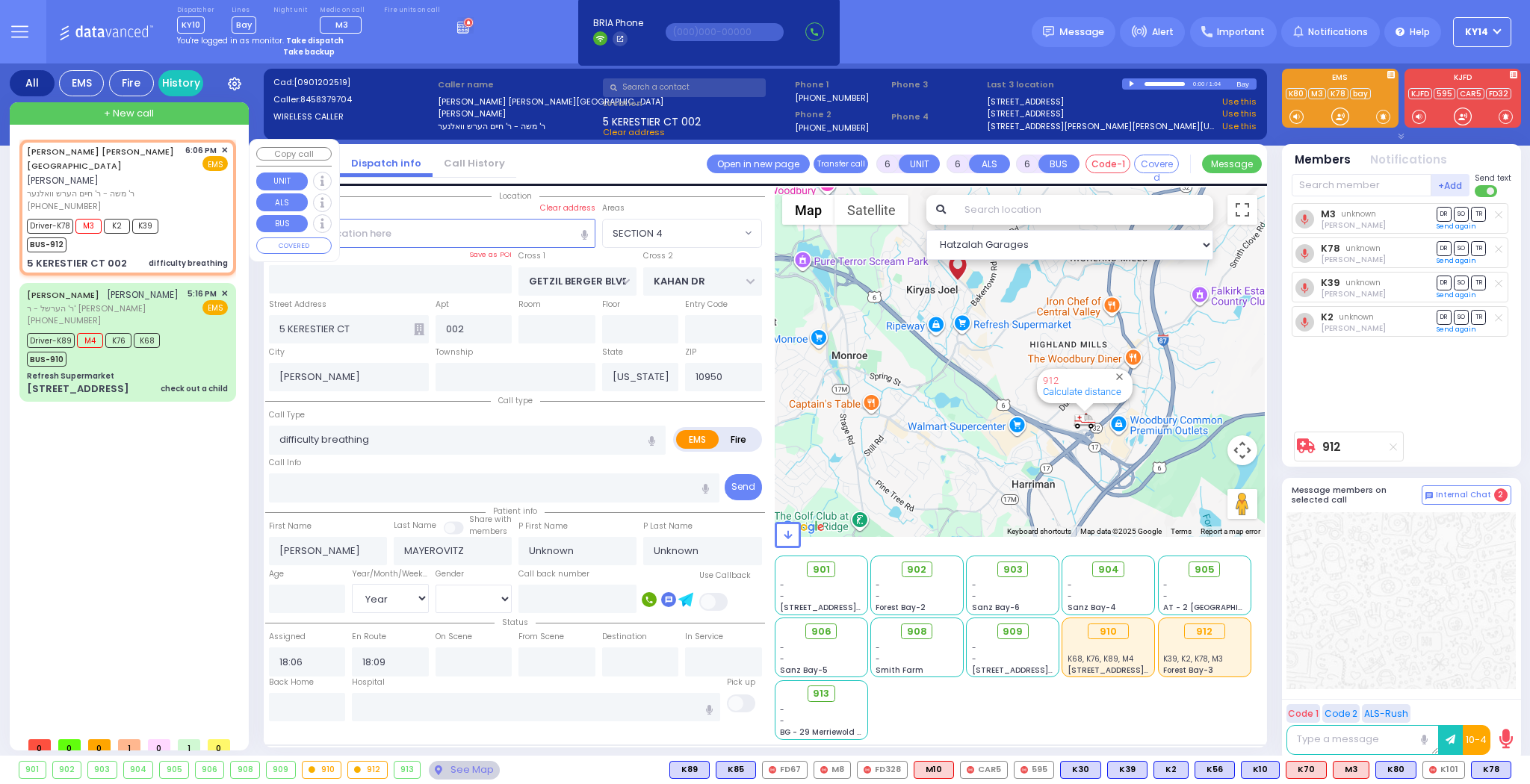
select select
radio input "true"
select select "Year"
select select "Hatzalah Garages"
select select "SECTION 4"
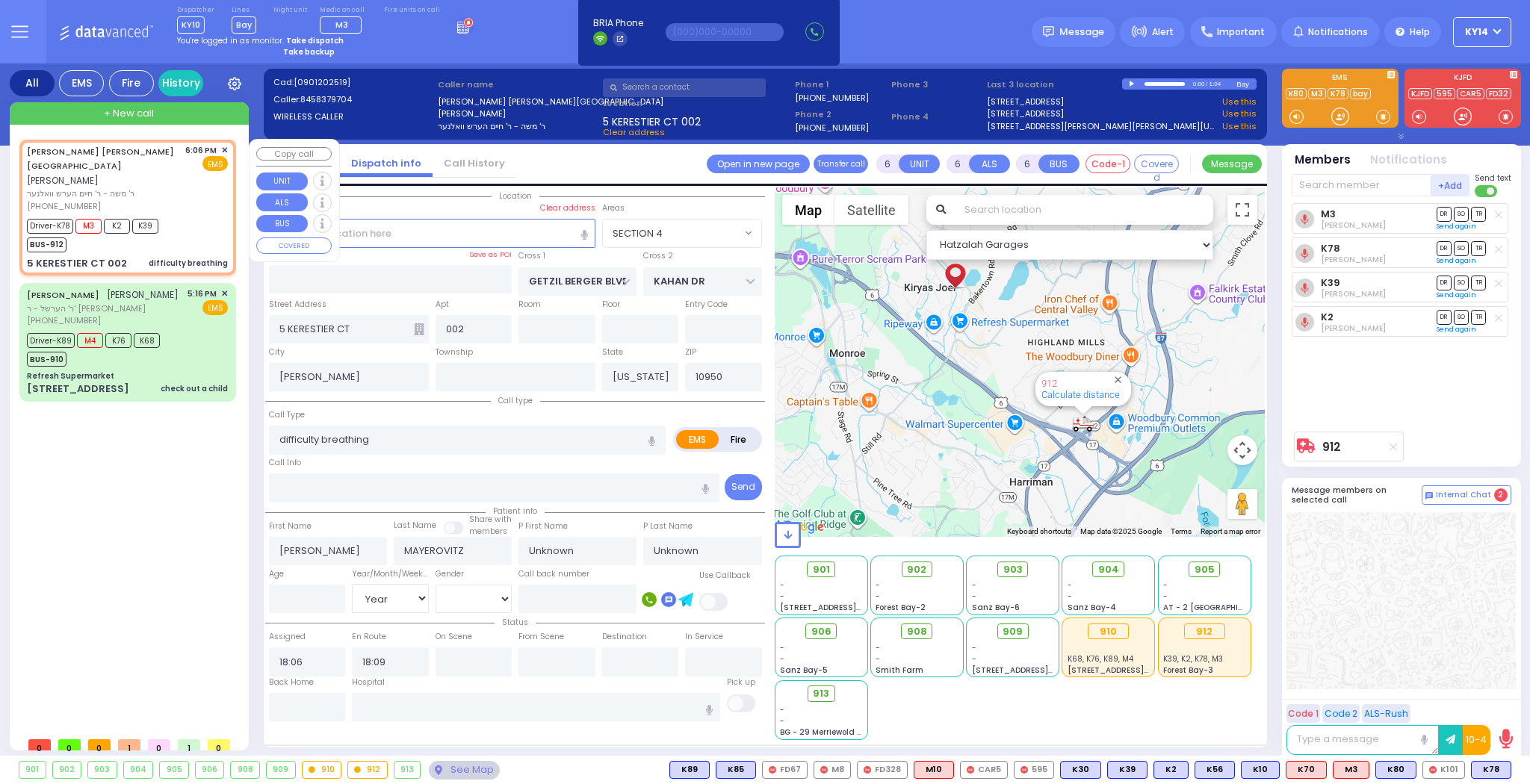
select select
radio input "true"
select select "Year"
select select "Hatzalah Garages"
select select "SECTION 4"
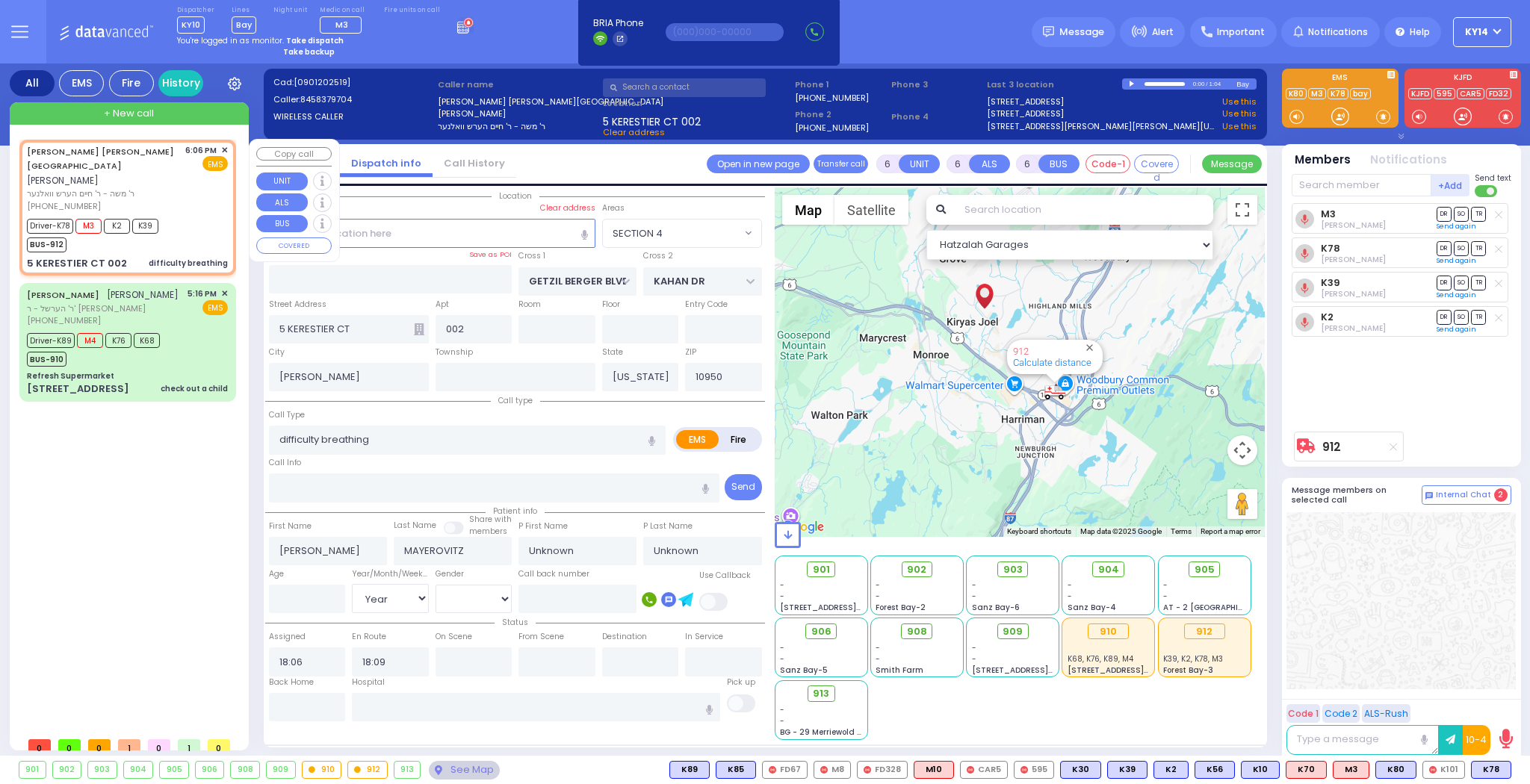
select select
radio input "true"
select select "Year"
select select "Hatzalah Garages"
select select "SECTION 4"
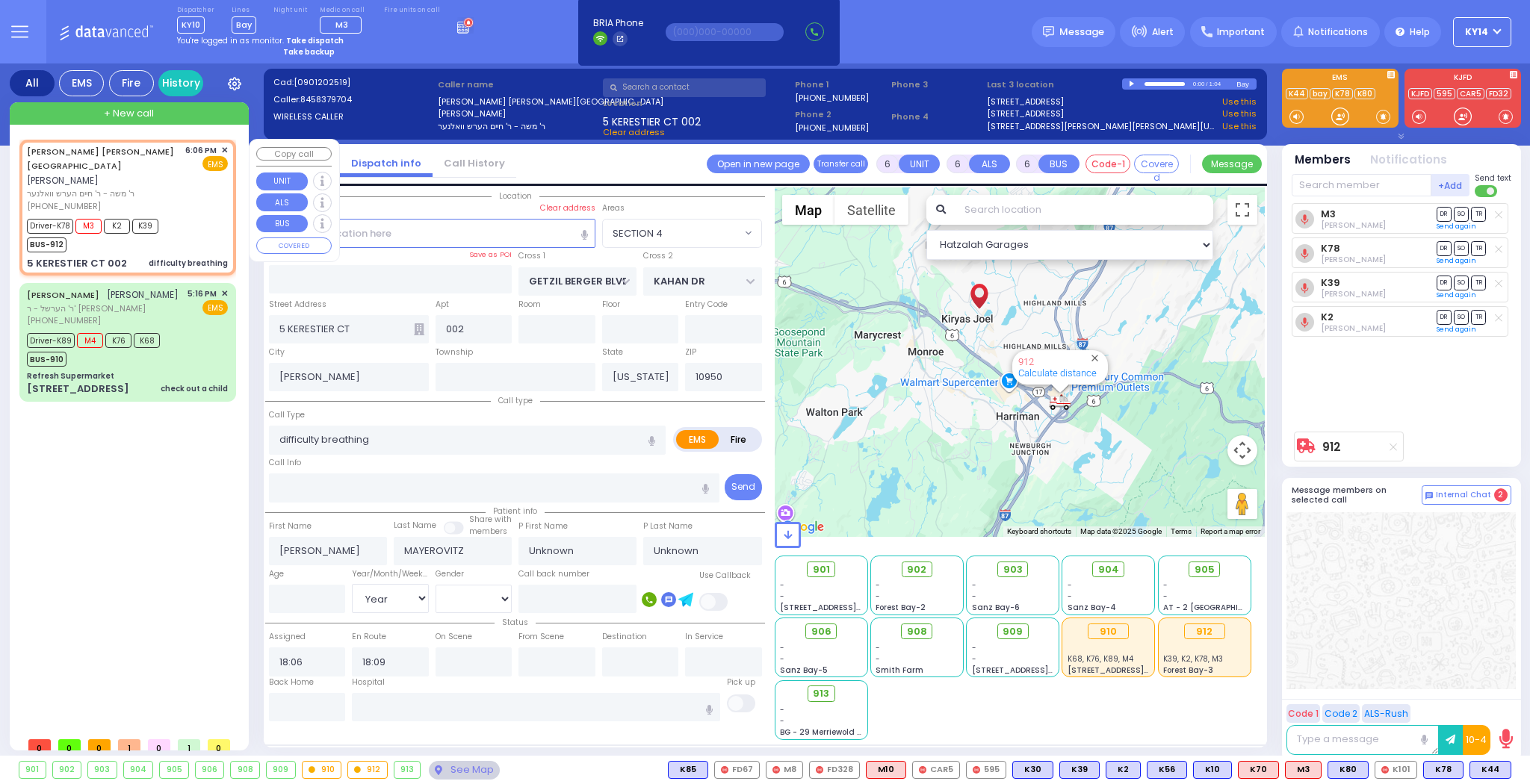
select select
radio input "true"
select select "Year"
select select "Hatzalah Garages"
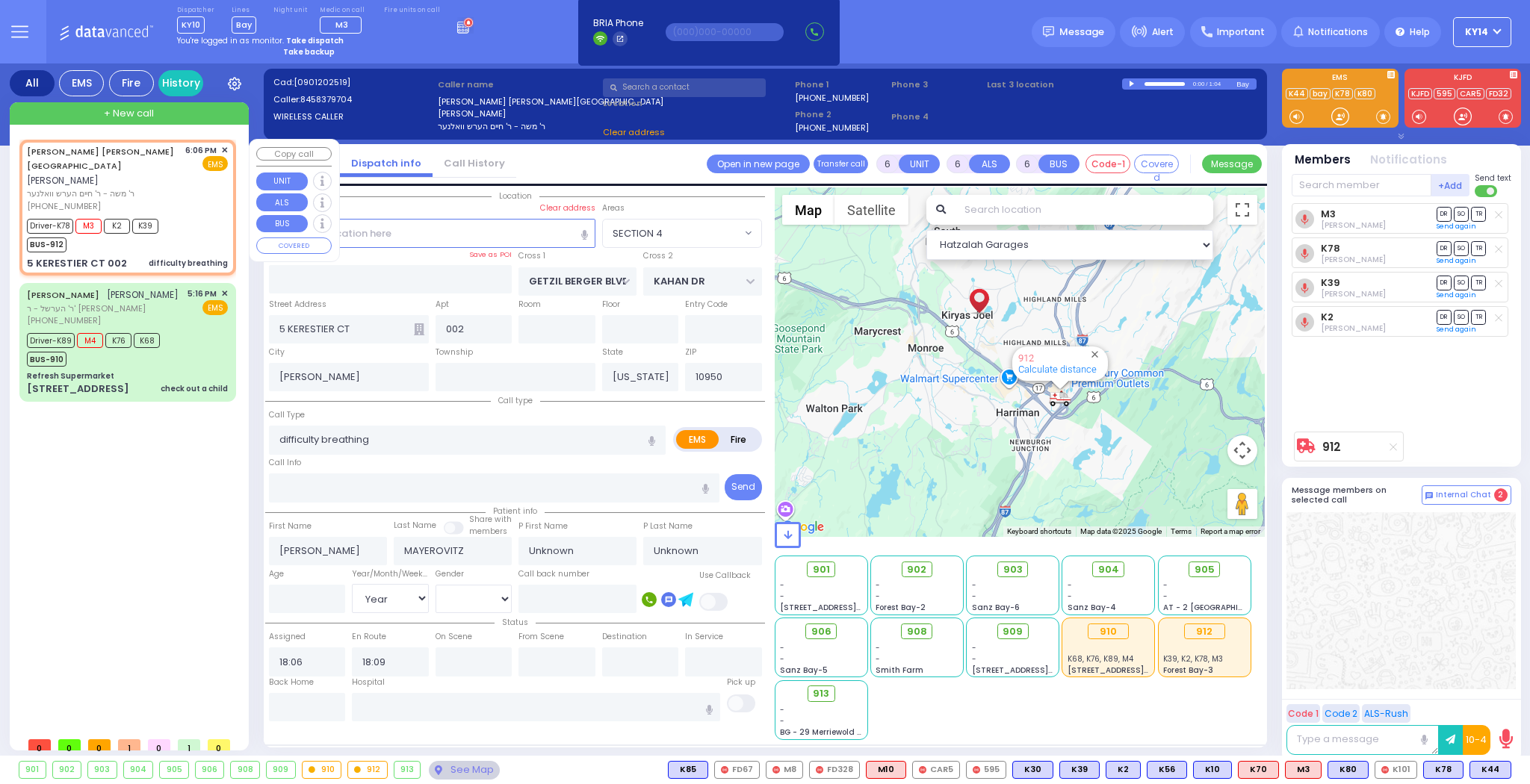
select select "SECTION 4"
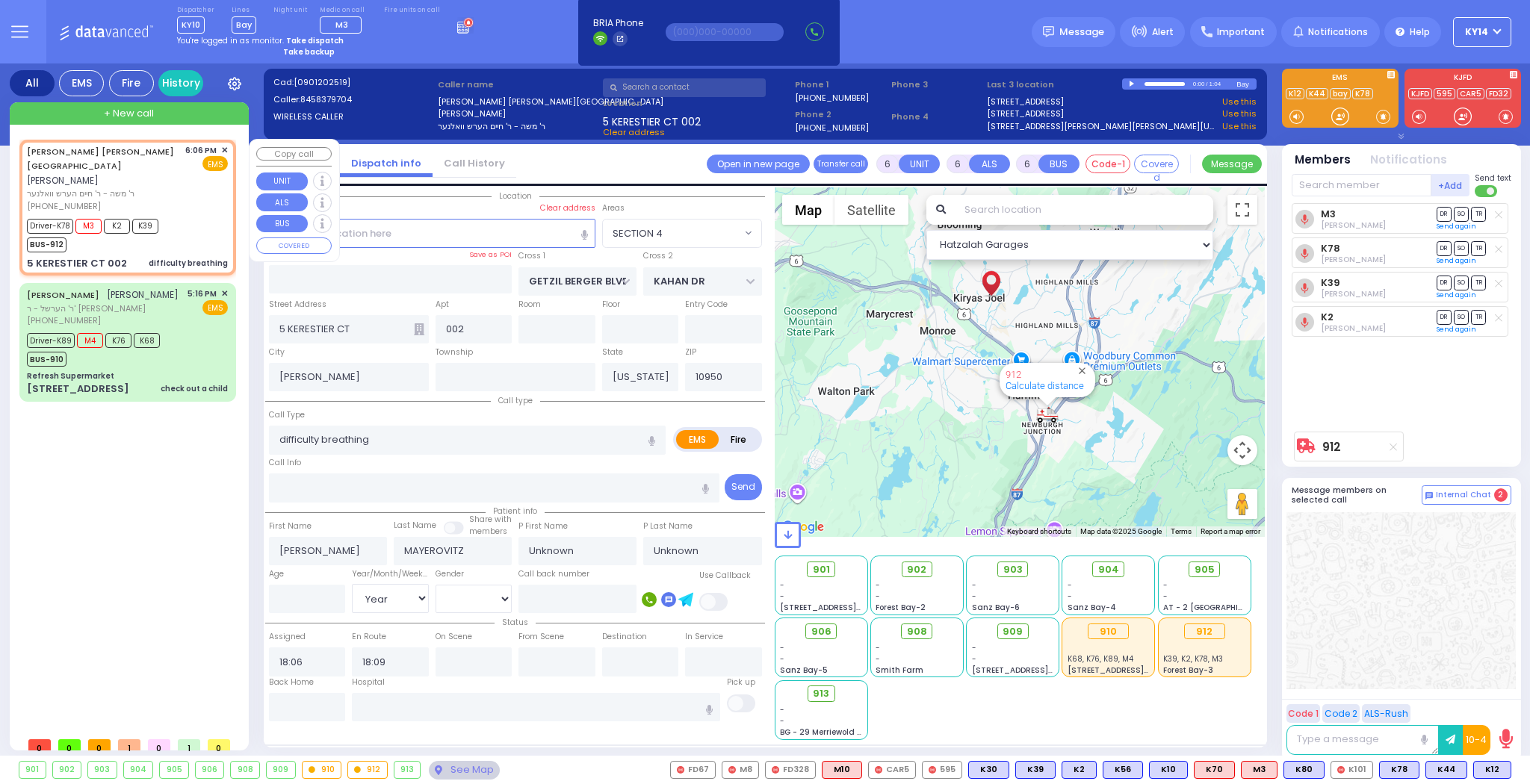
select select
radio input "true"
select select "Year"
select select "Hatzalah Garages"
select select "SECTION 4"
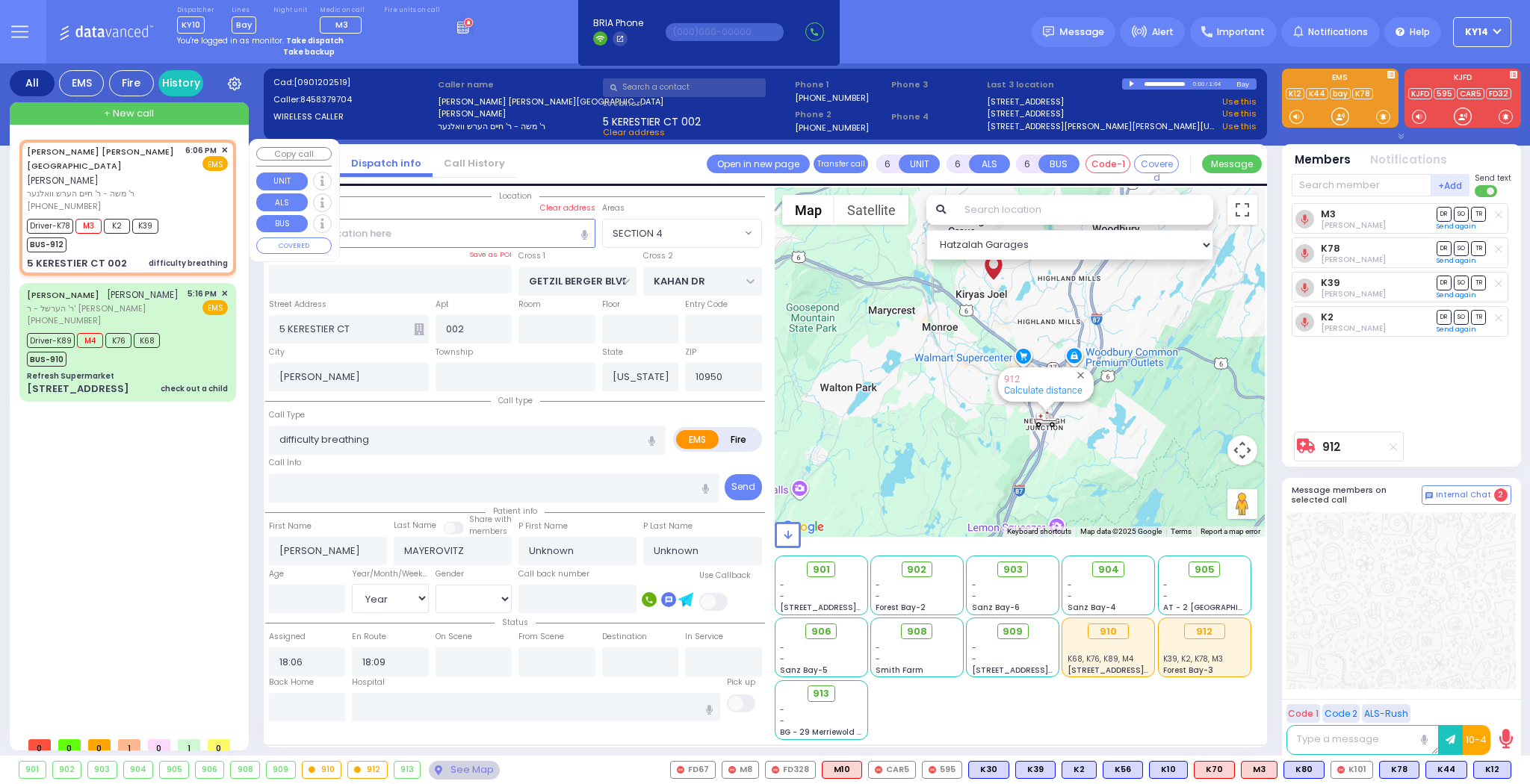
select select
radio input "true"
select select "Year"
select select "Hatzalah Garages"
select select "SECTION 4"
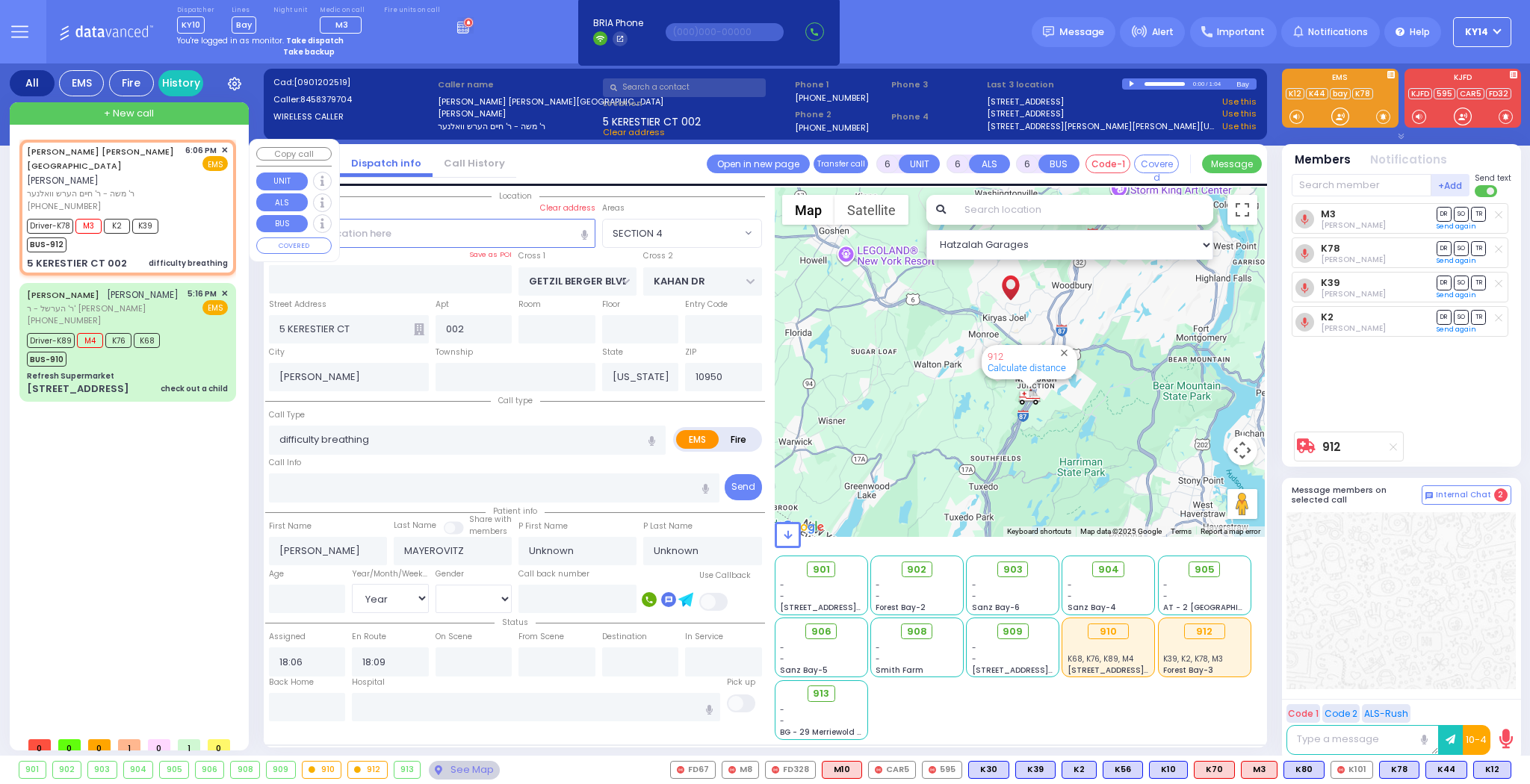
select select
radio input "true"
select select "Year"
select select "Hatzalah Garages"
select select "SECTION 4"
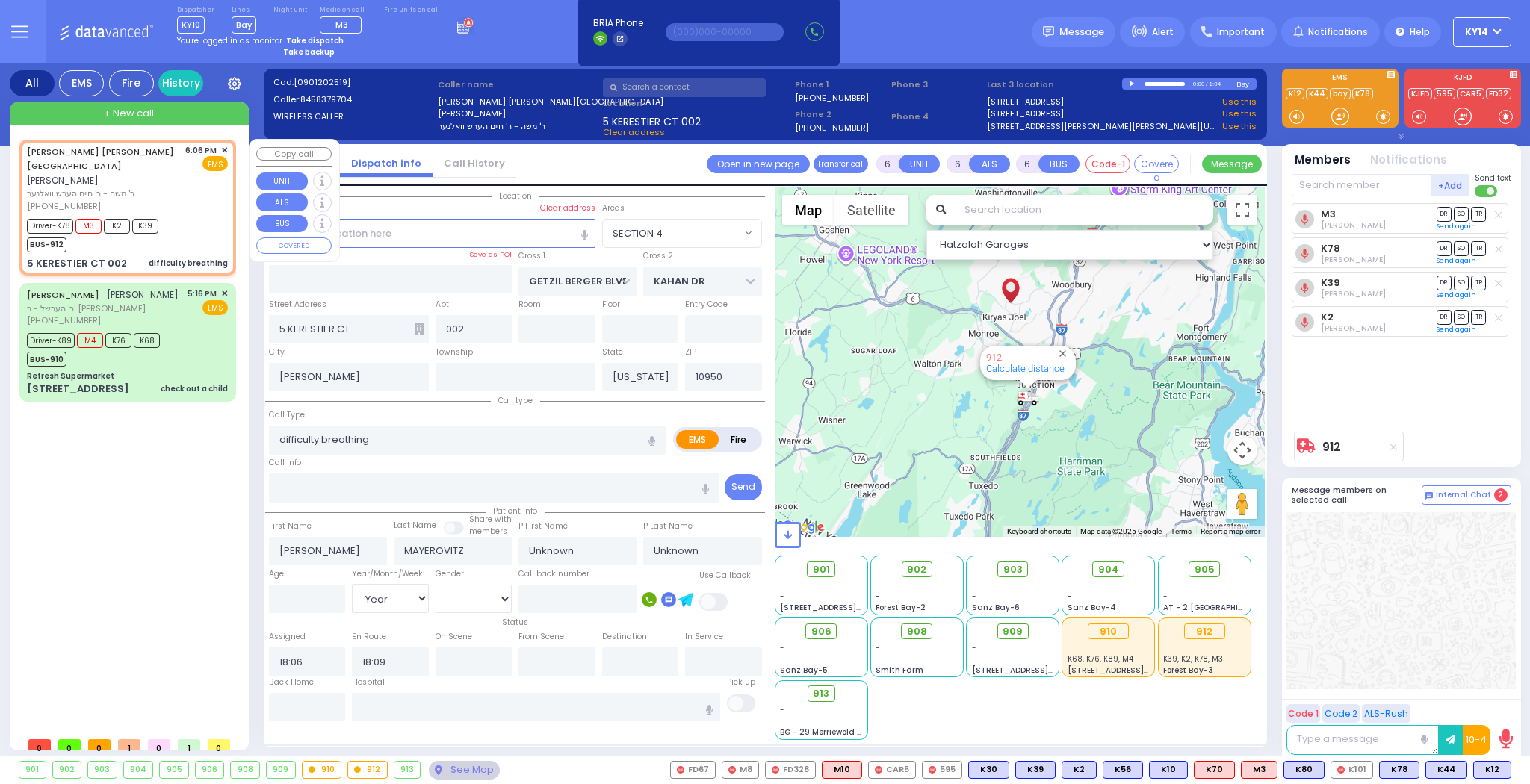
select select
radio input "true"
select select "Year"
select select "Hatzalah Garages"
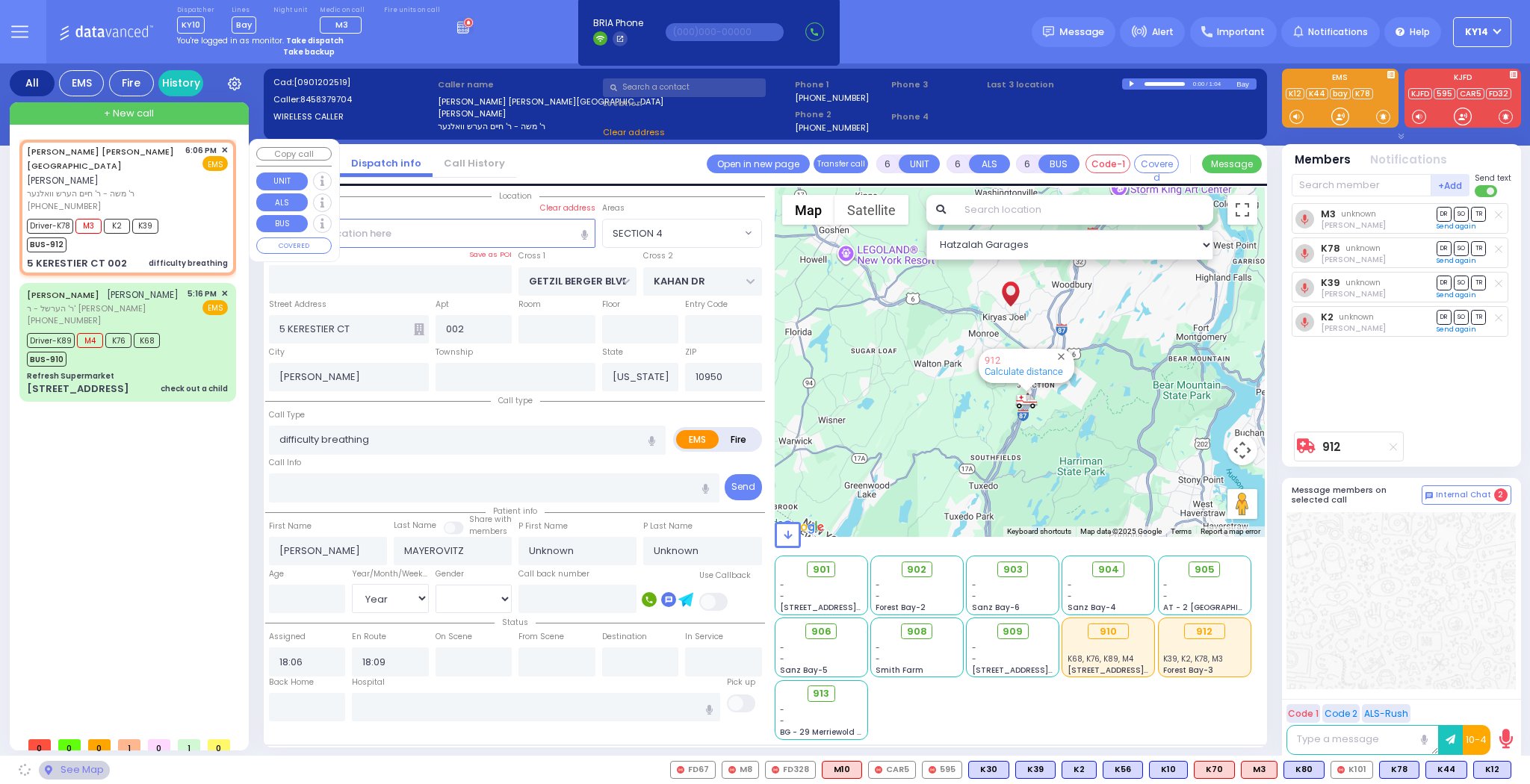
select select "SECTION 4"
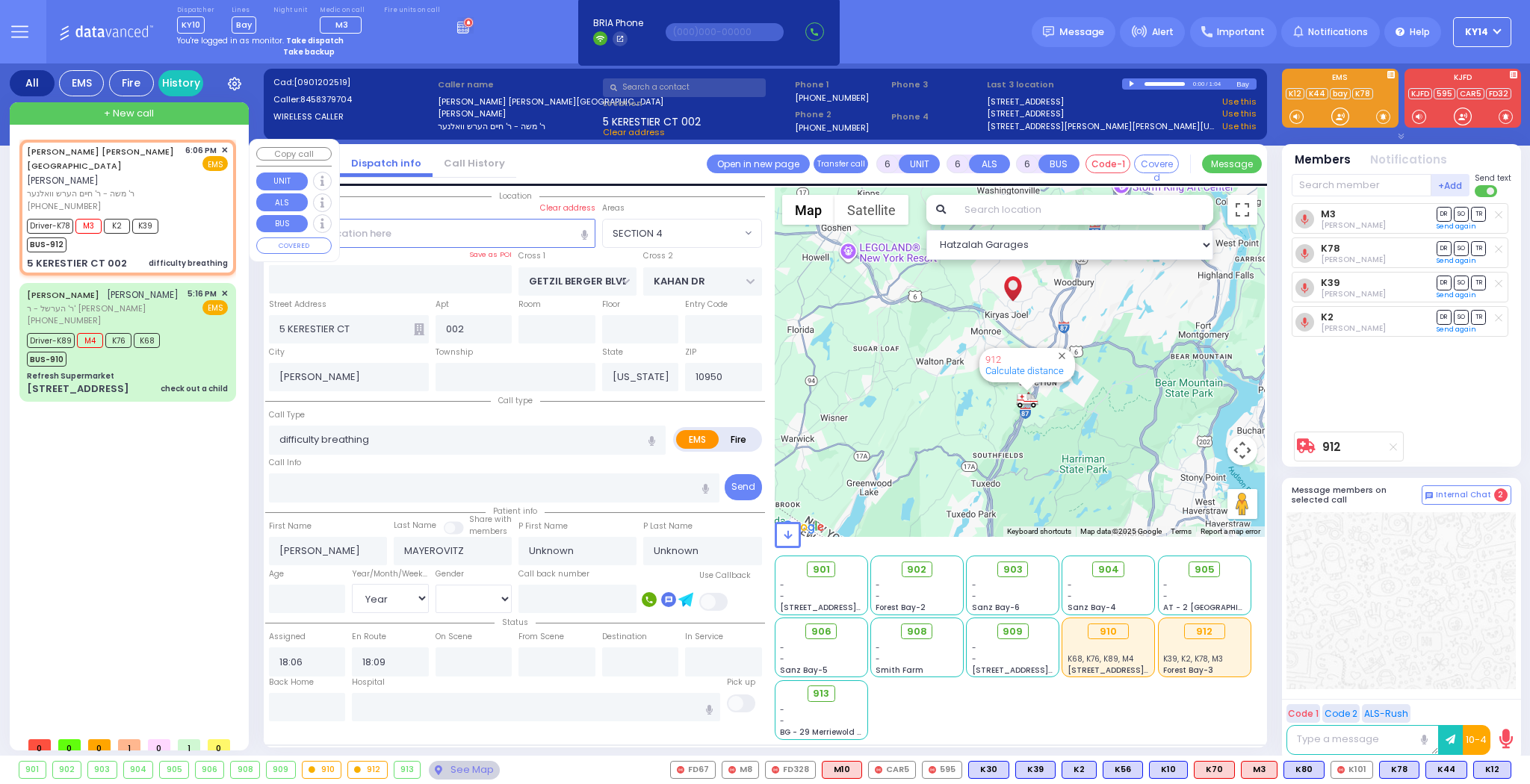
select select
radio input "true"
select select "Year"
select select "Hatzalah Garages"
select select "SECTION 4"
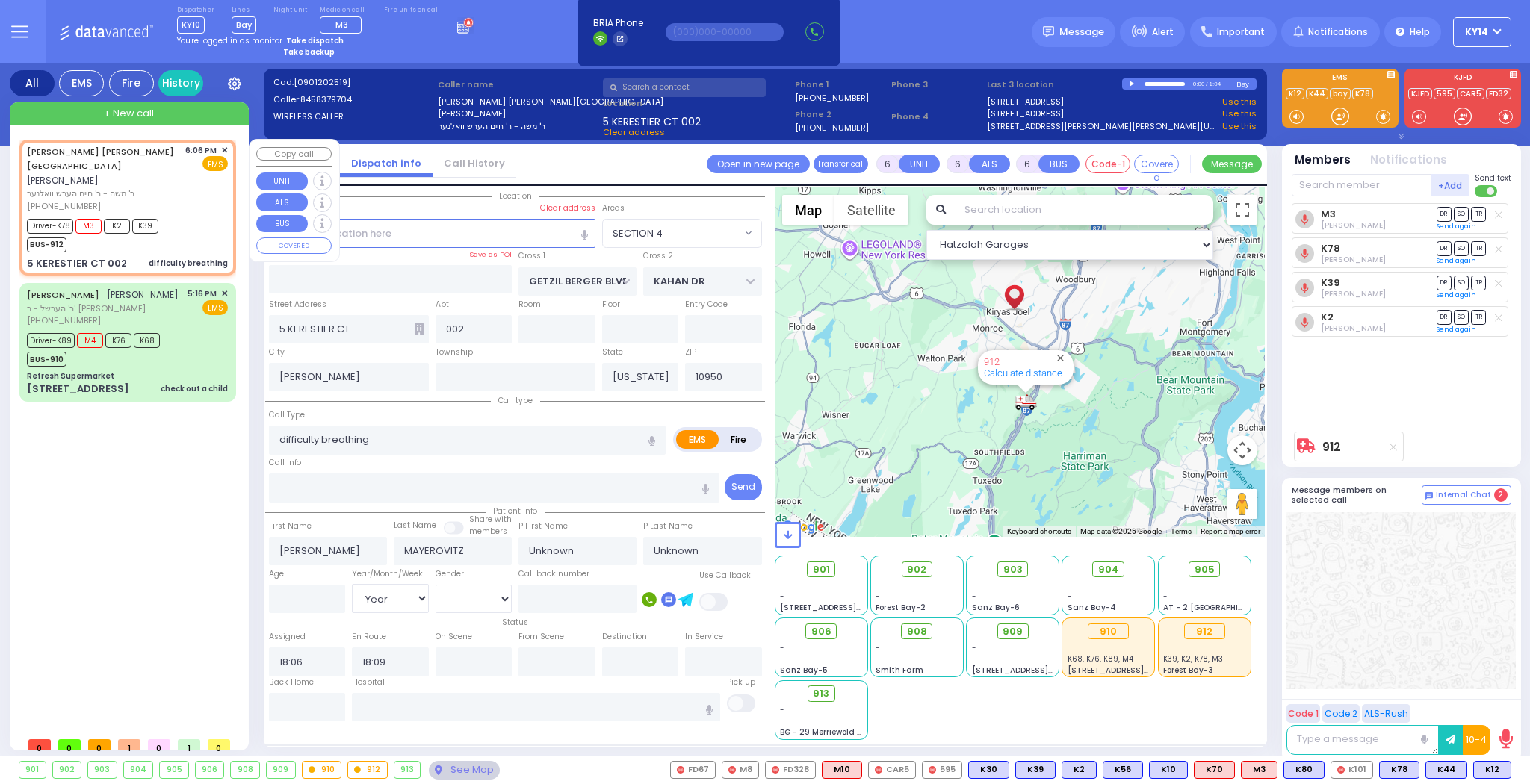
select select
radio input "true"
select select "Year"
select select "Hatzalah Garages"
select select "SECTION 4"
